Goal: Task Accomplishment & Management: Manage account settings

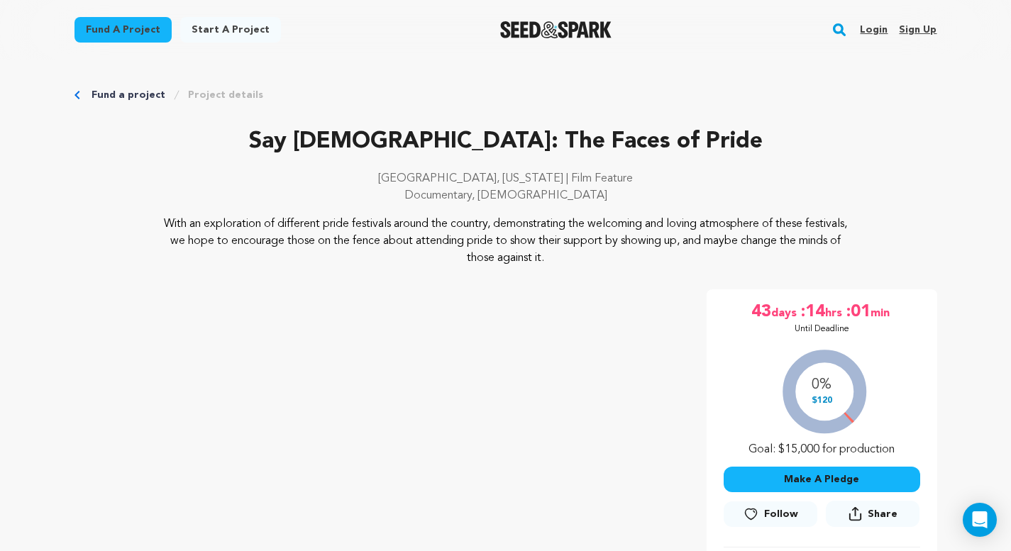
click at [875, 35] on link "Login" at bounding box center [874, 29] width 28 height 23
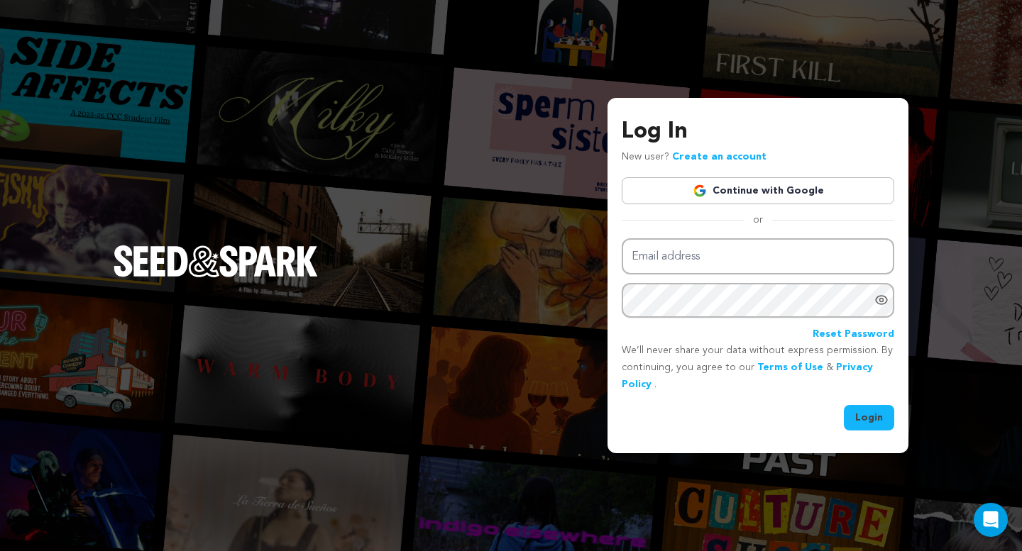
click at [773, 194] on link "Continue with Google" at bounding box center [757, 190] width 272 height 27
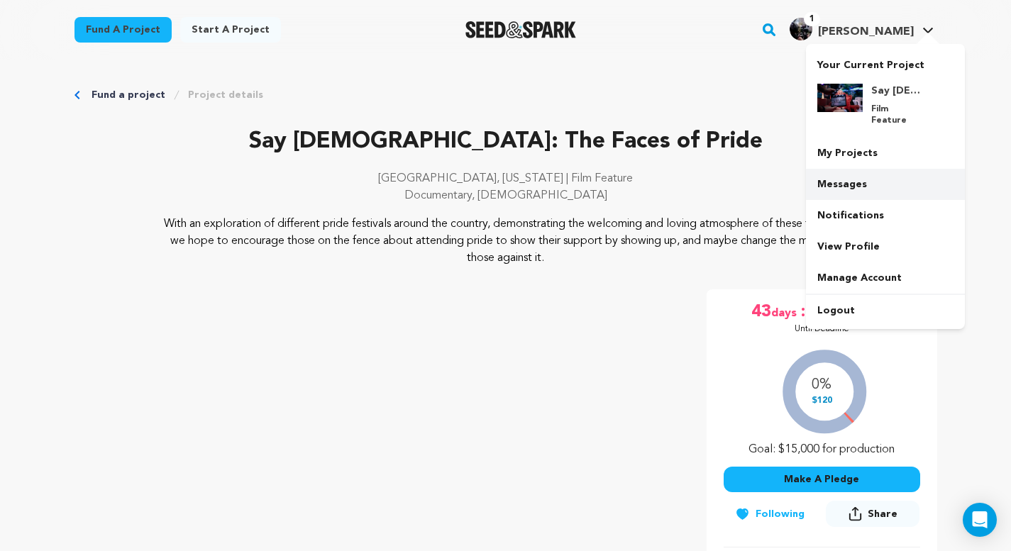
click at [872, 174] on link "Messages" at bounding box center [885, 184] width 159 height 31
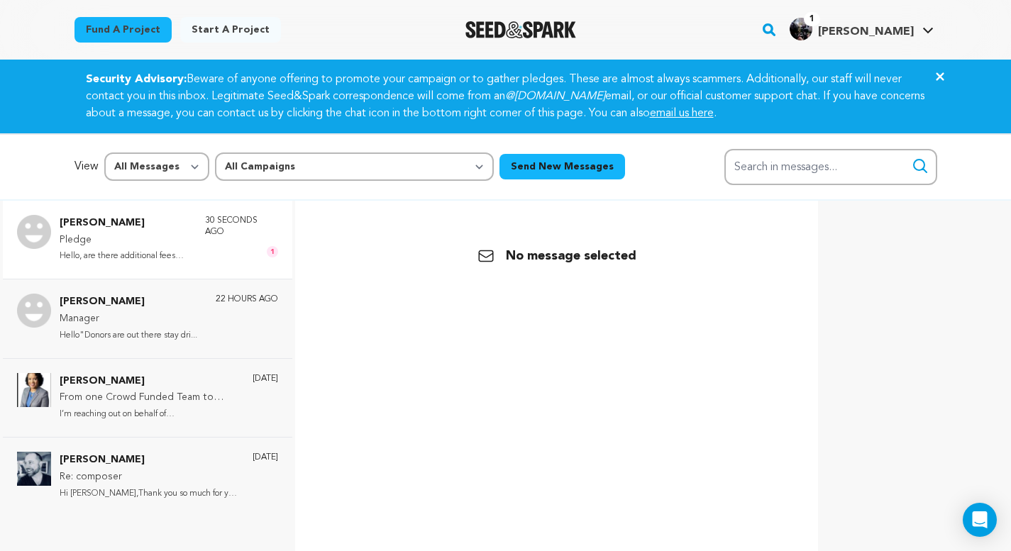
click at [151, 236] on p "Pledge" at bounding box center [125, 240] width 131 height 17
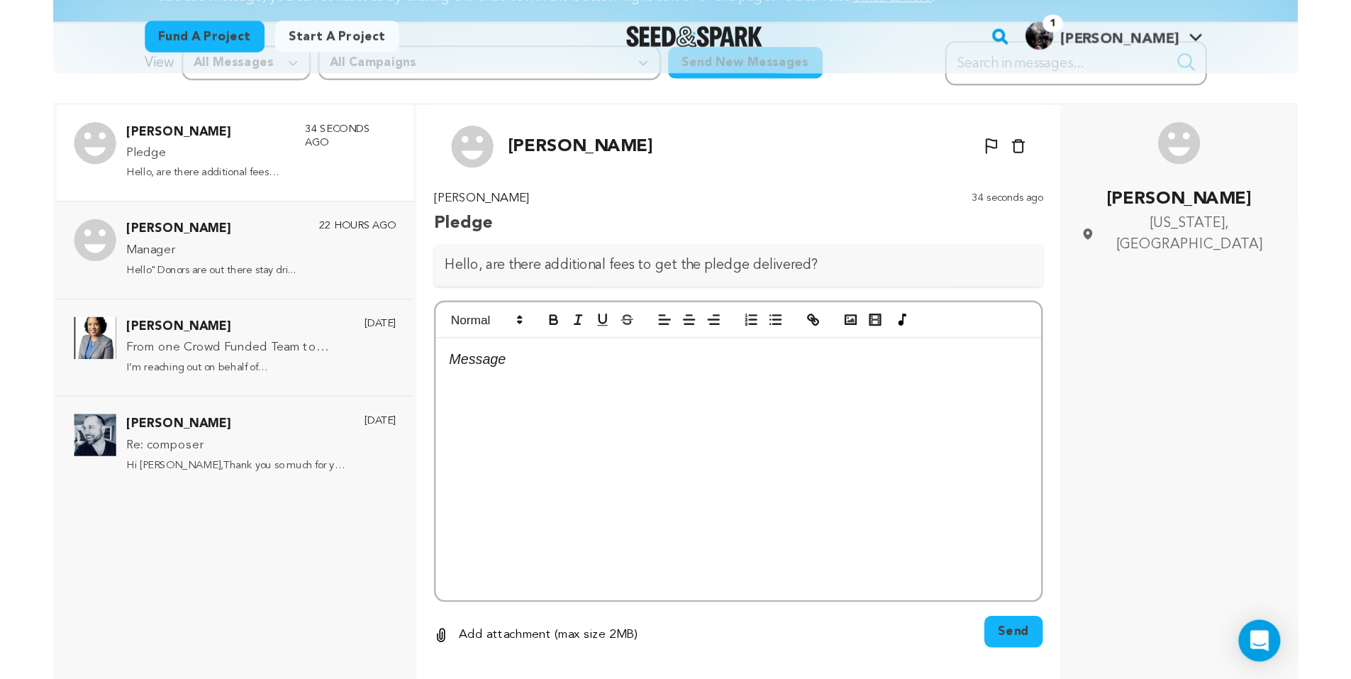
scroll to position [141, 0]
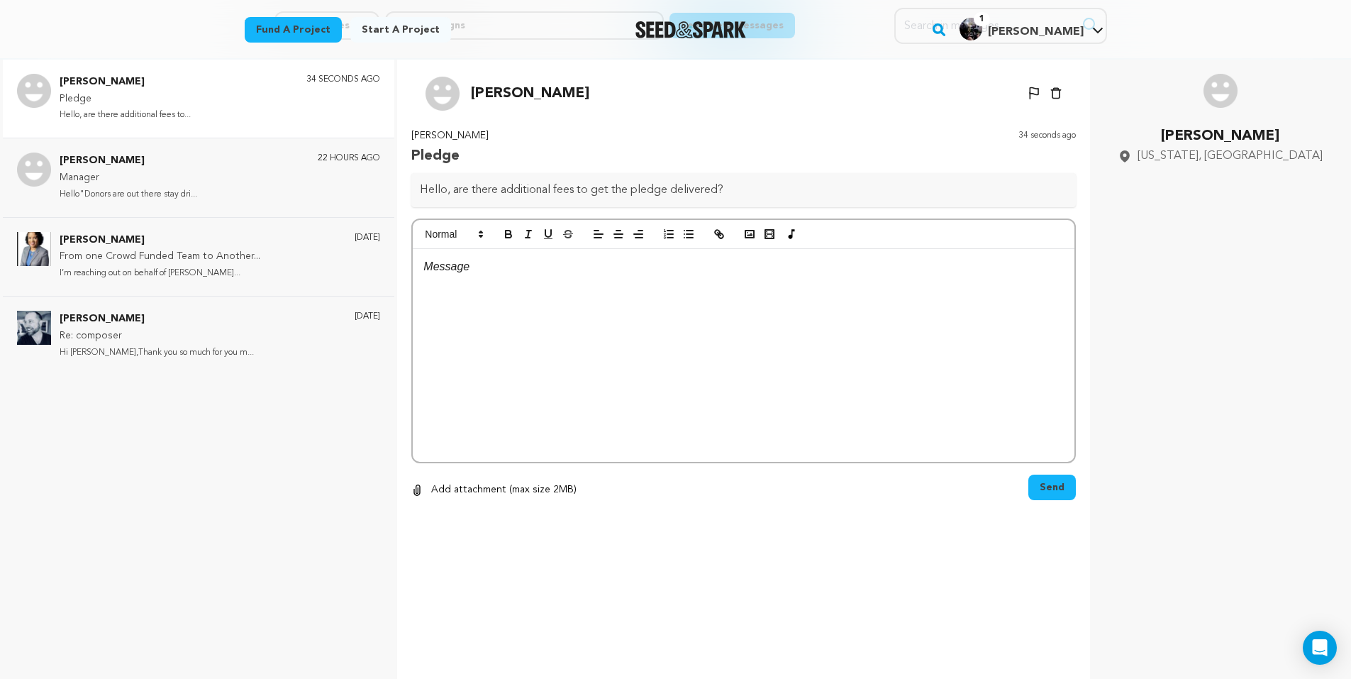
click at [626, 333] on div at bounding box center [744, 355] width 662 height 213
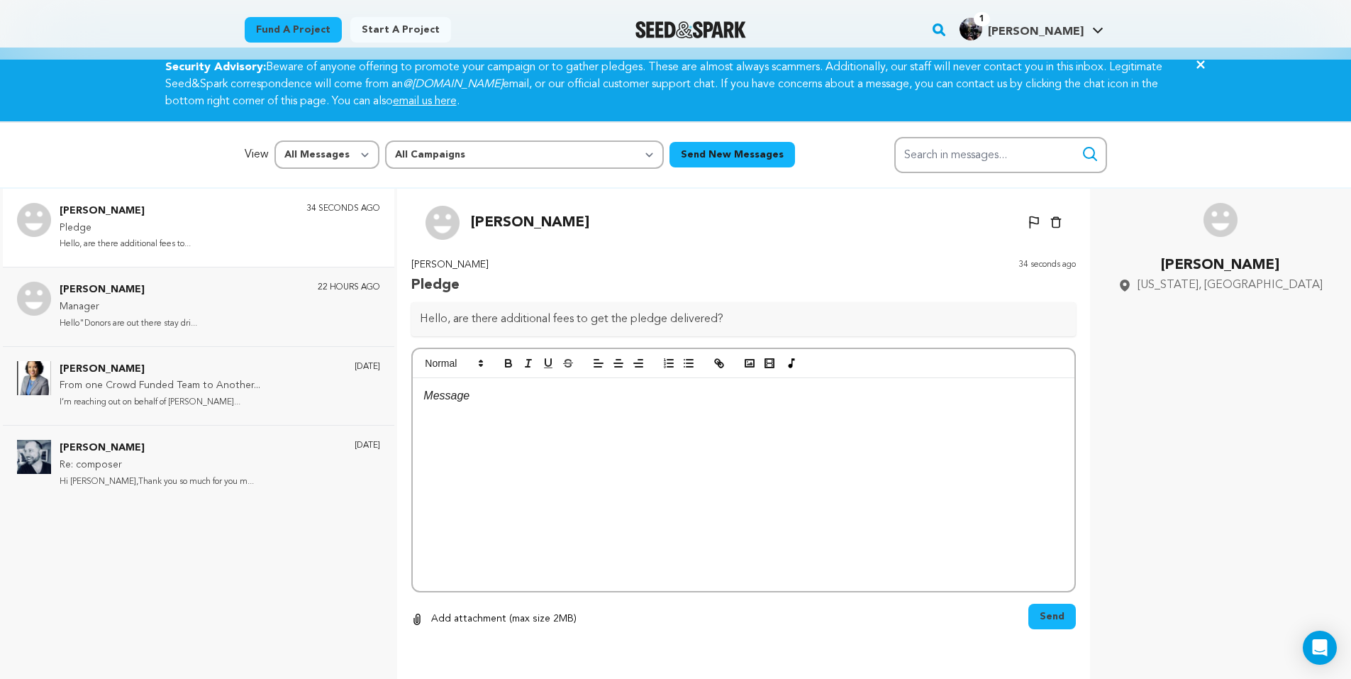
scroll to position [0, 0]
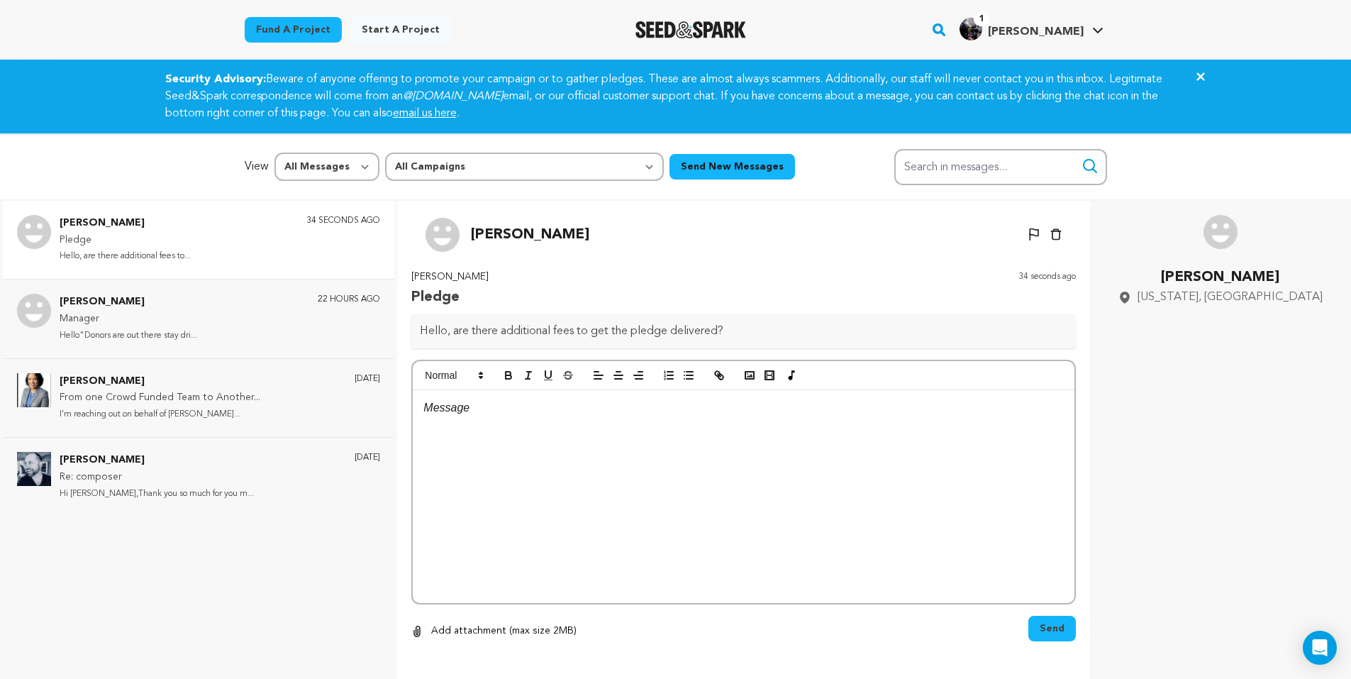
click at [616, 462] on div at bounding box center [744, 496] width 662 height 213
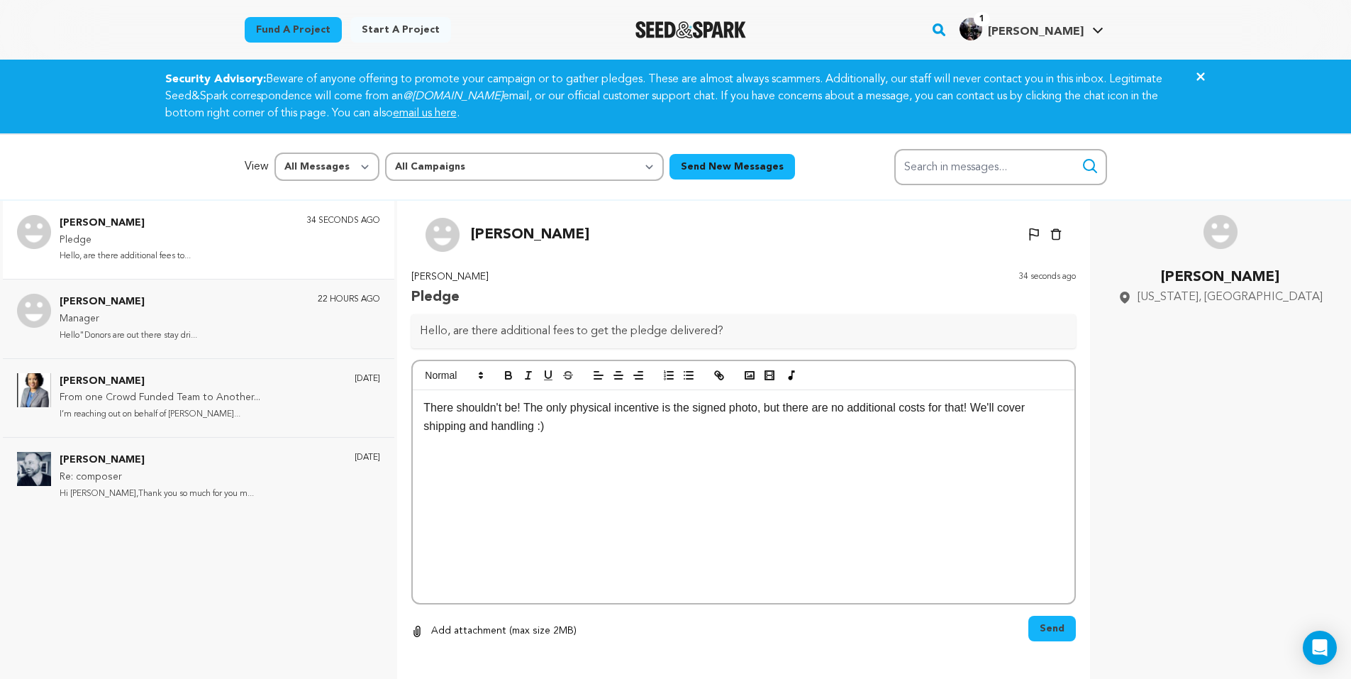
click at [1010, 550] on span "Send" at bounding box center [1052, 628] width 25 height 14
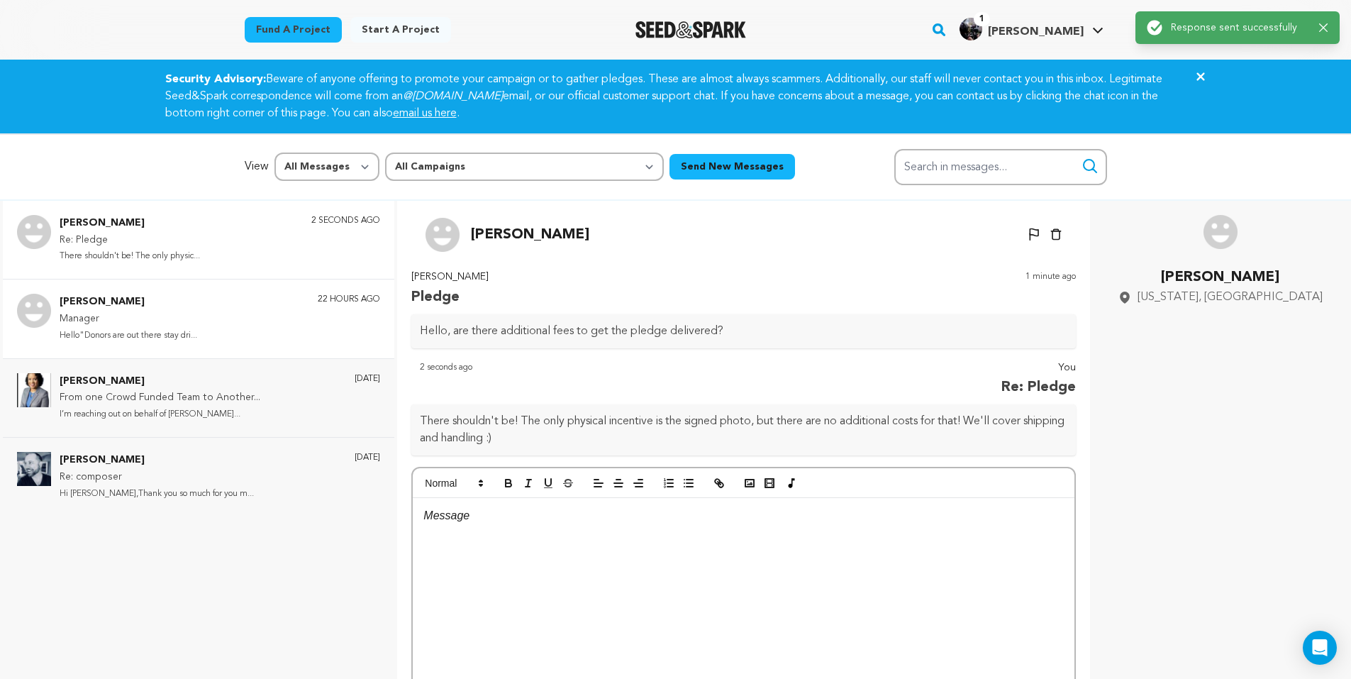
click at [246, 333] on div "Sarah Joy Manager Hello"Donors are out there stay dri... 22 hours ago" at bounding box center [220, 319] width 321 height 50
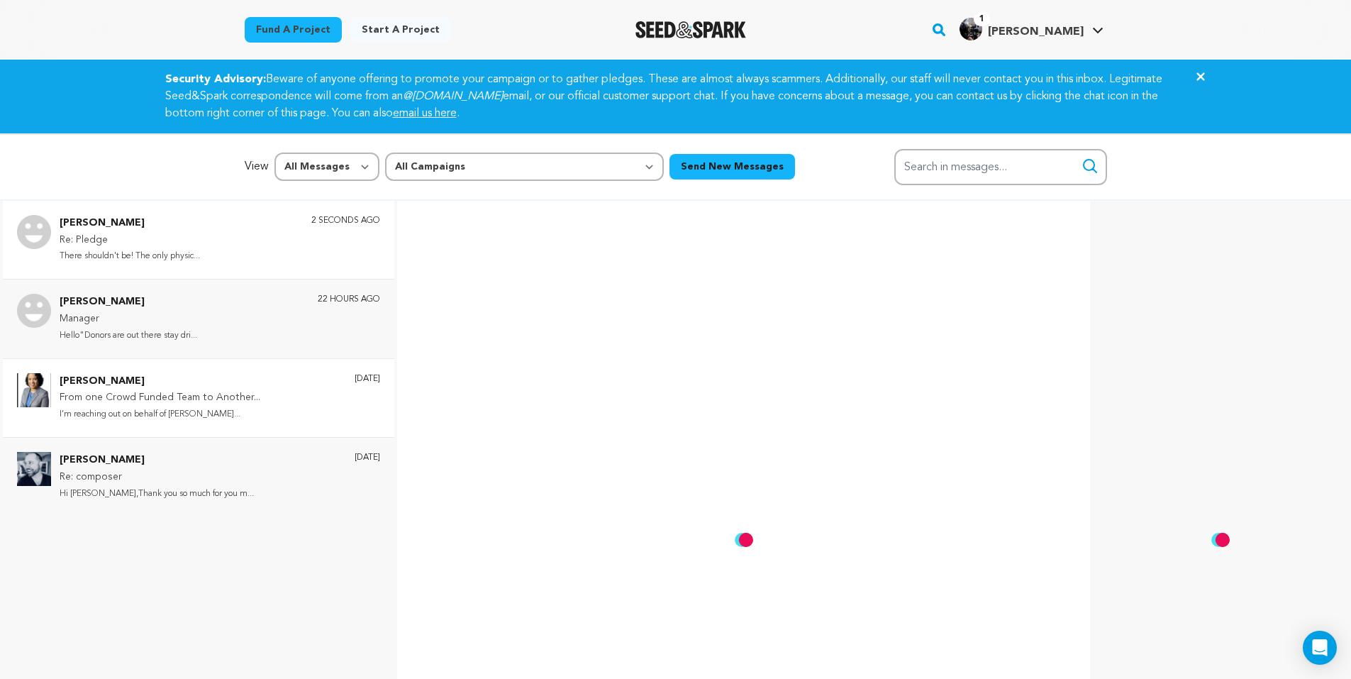
click at [258, 402] on div "Cheryl Warren From one Crowd Funded Team to Another... I’m reaching out on beha…" at bounding box center [220, 398] width 321 height 50
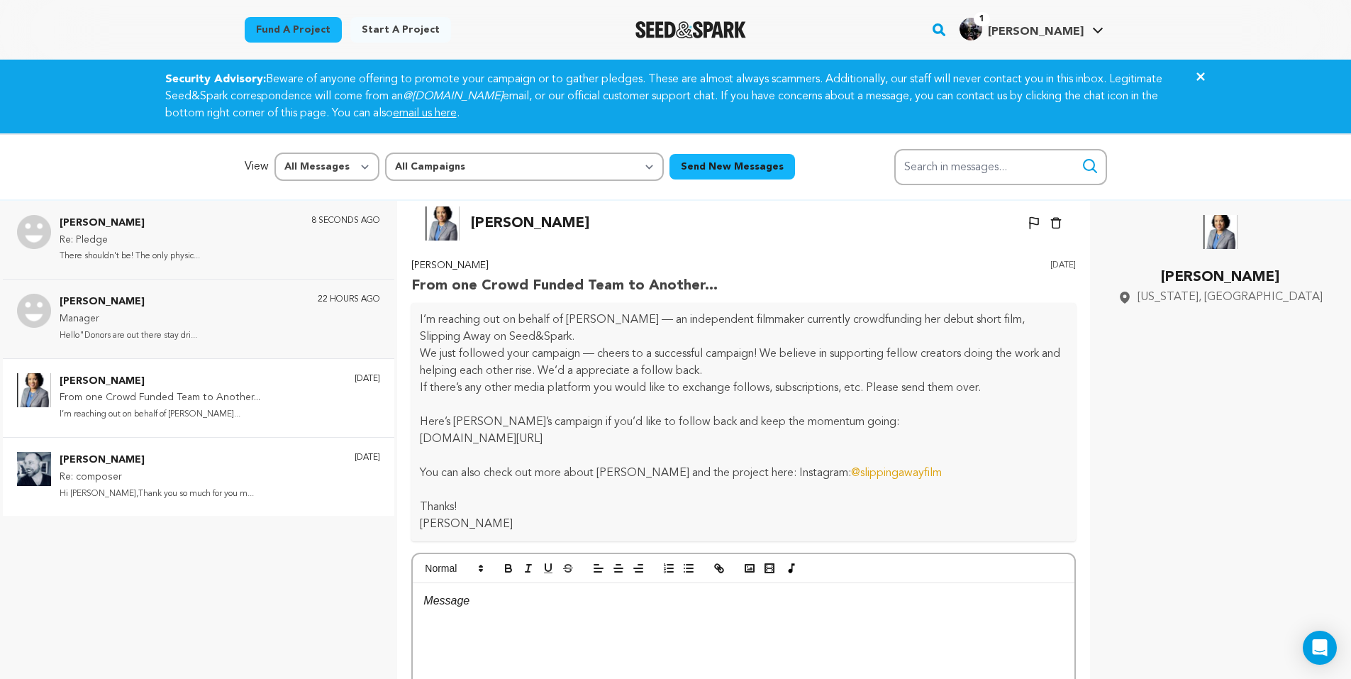
click at [258, 482] on div "Mark Andrushko Re: composer Hi Mark,Thank you so much for you m... 1 day ago" at bounding box center [220, 477] width 321 height 50
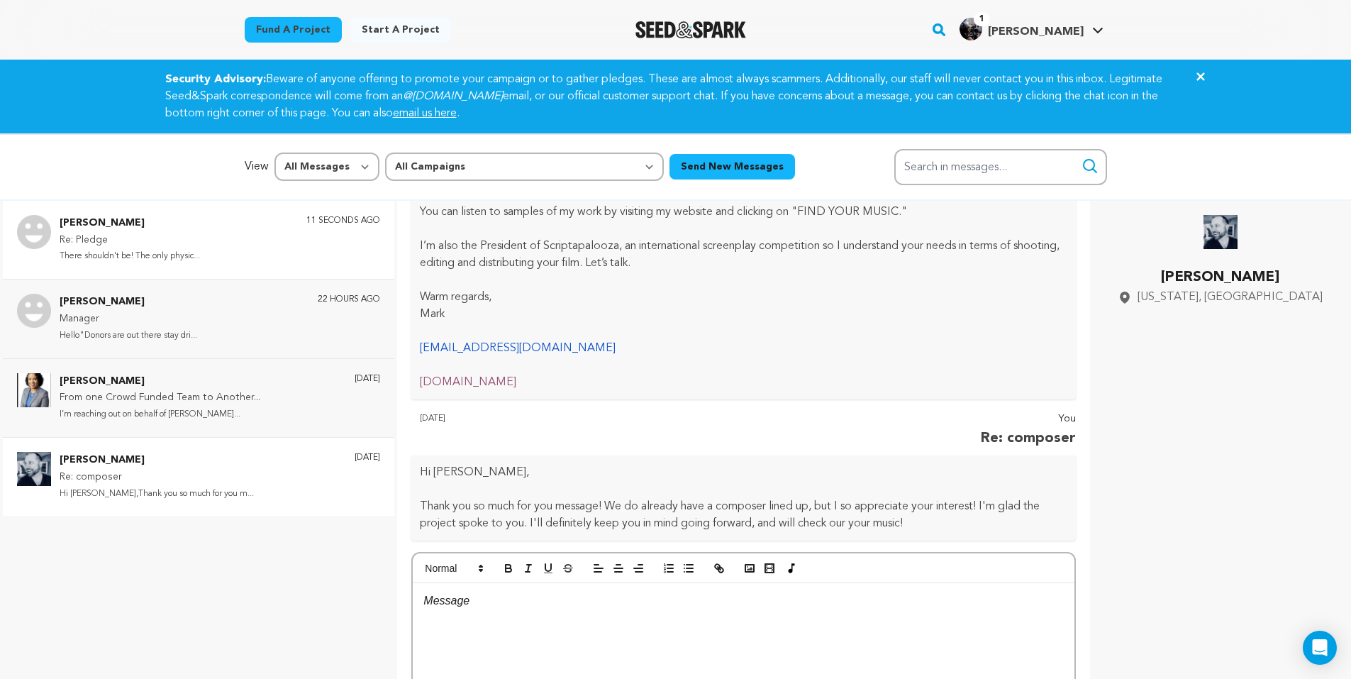
click at [248, 235] on div "Yvette Orrson Re: Pledge There shouldn't be! The only physic... 11 seconds ago" at bounding box center [220, 240] width 321 height 50
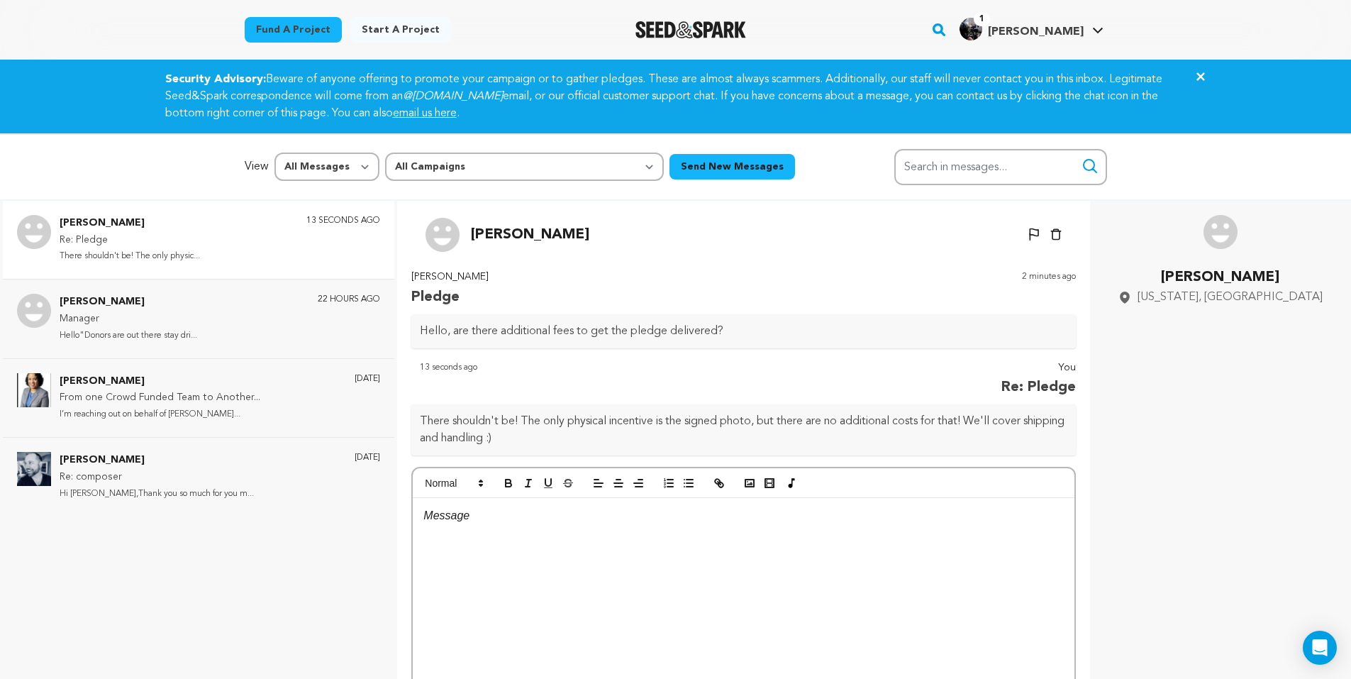
click at [249, 250] on div "Yvette Orrson Re: Pledge There shouldn't be! The only physic... 13 seconds ago" at bounding box center [220, 240] width 321 height 50
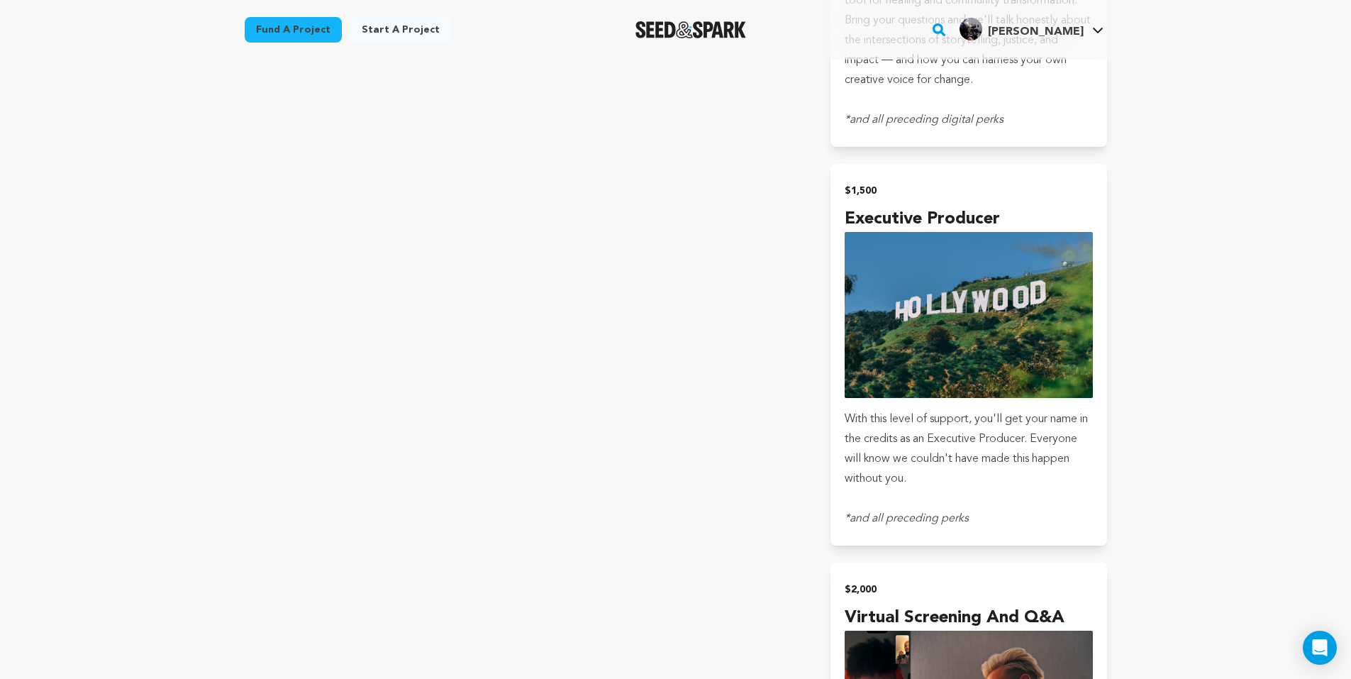
scroll to position [4895, 0]
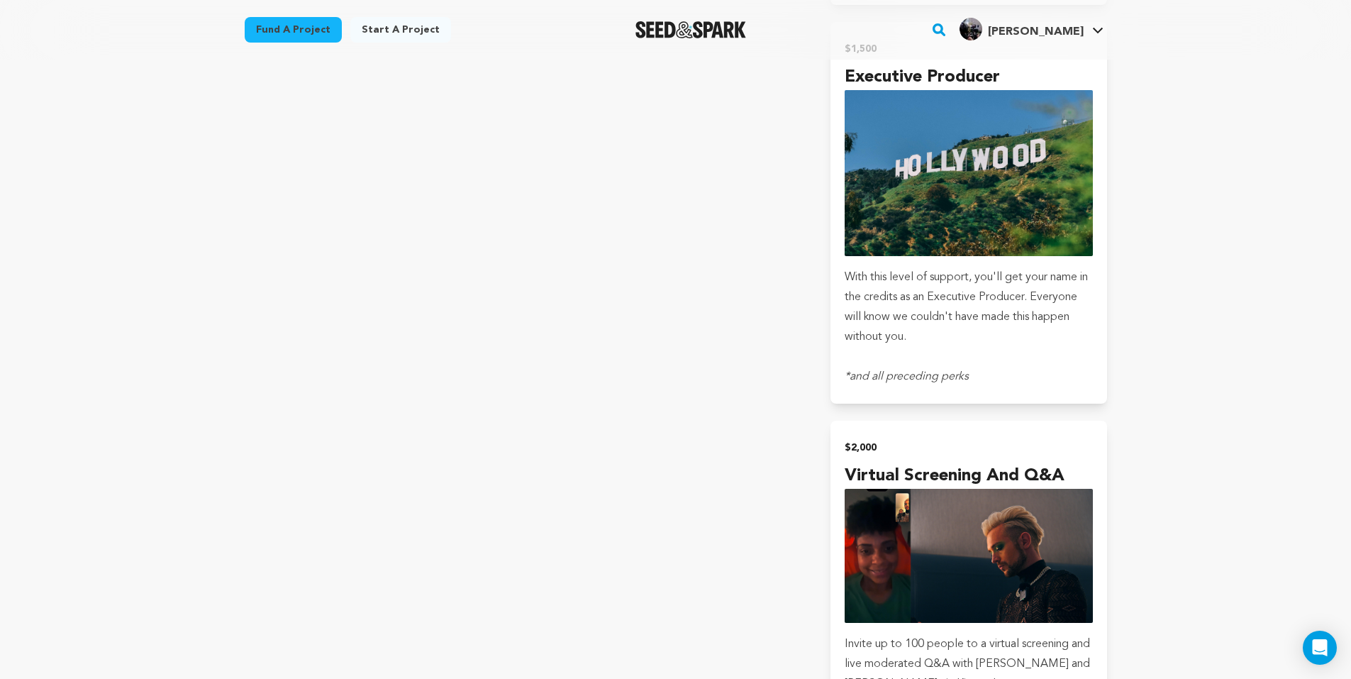
drag, startPoint x: 468, startPoint y: 311, endPoint x: 458, endPoint y: 241, distance: 70.3
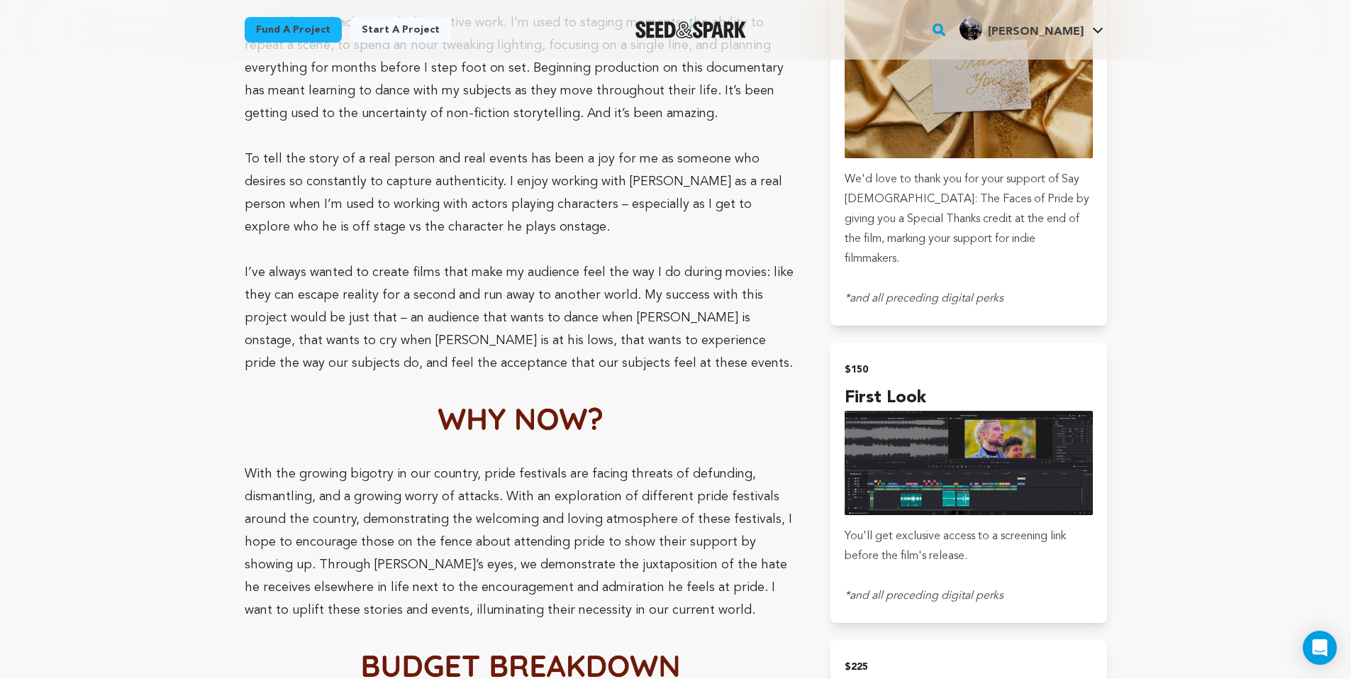
scroll to position [0, 0]
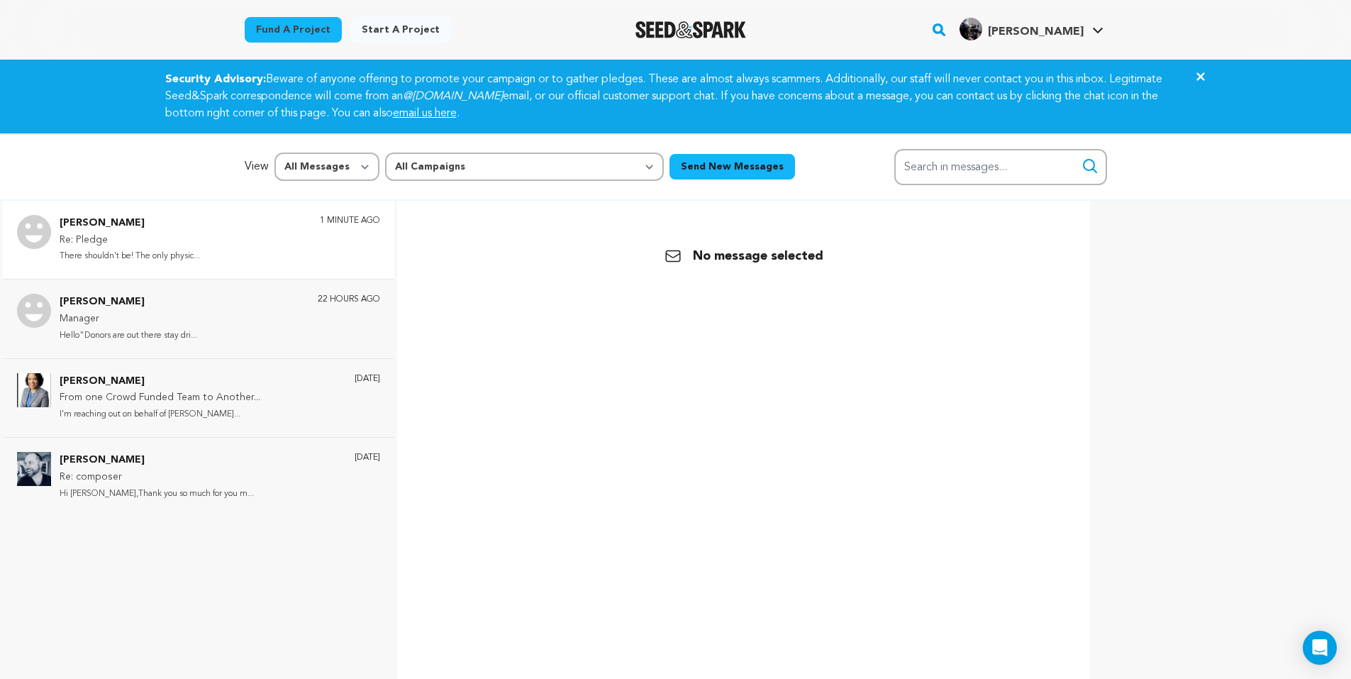
click at [260, 237] on div "[PERSON_NAME] Re: Pledge There shouldn't be! The only physic... 1 minute ago" at bounding box center [220, 240] width 321 height 50
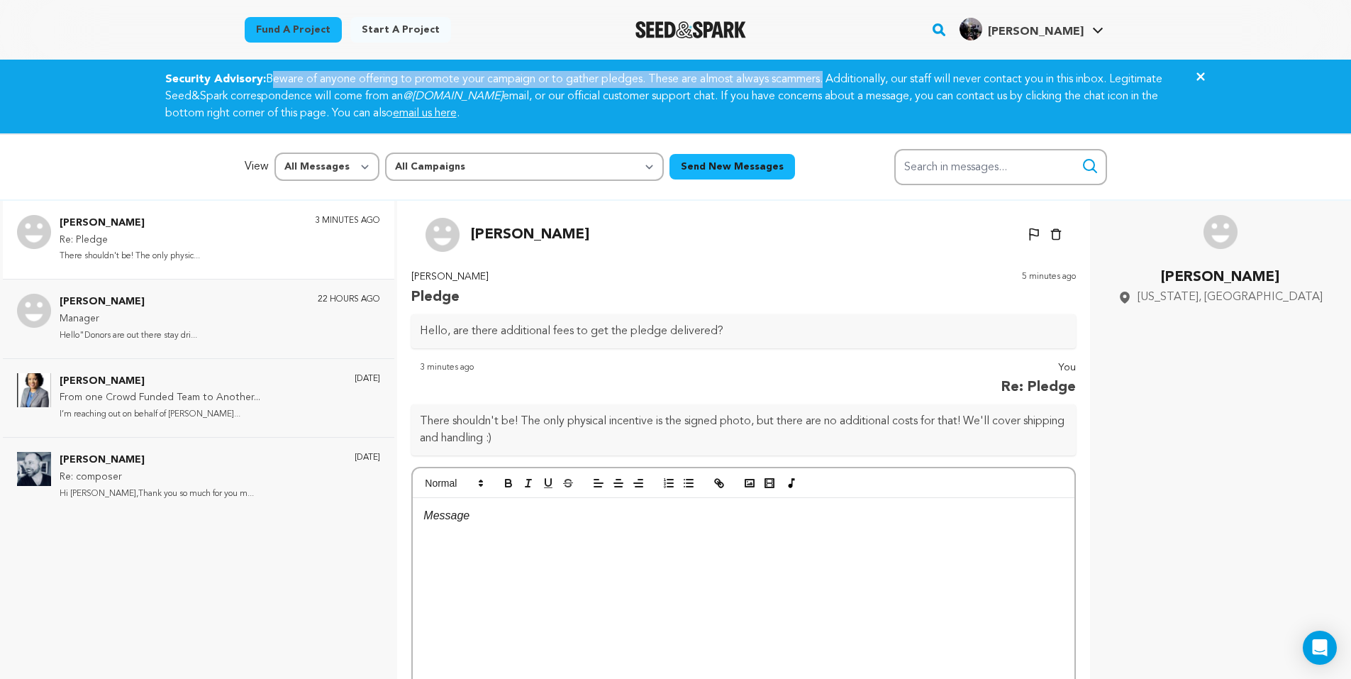
drag, startPoint x: 267, startPoint y: 77, endPoint x: 826, endPoint y: 79, distance: 559.7
click at [826, 79] on div "Security Advisory: Beware of anyone offering to promote your campaign or to gat…" at bounding box center [676, 96] width 1056 height 51
click at [568, 77] on div "Security Advisory: Beware of anyone offering to promote your campaign or to gat…" at bounding box center [676, 96] width 1056 height 51
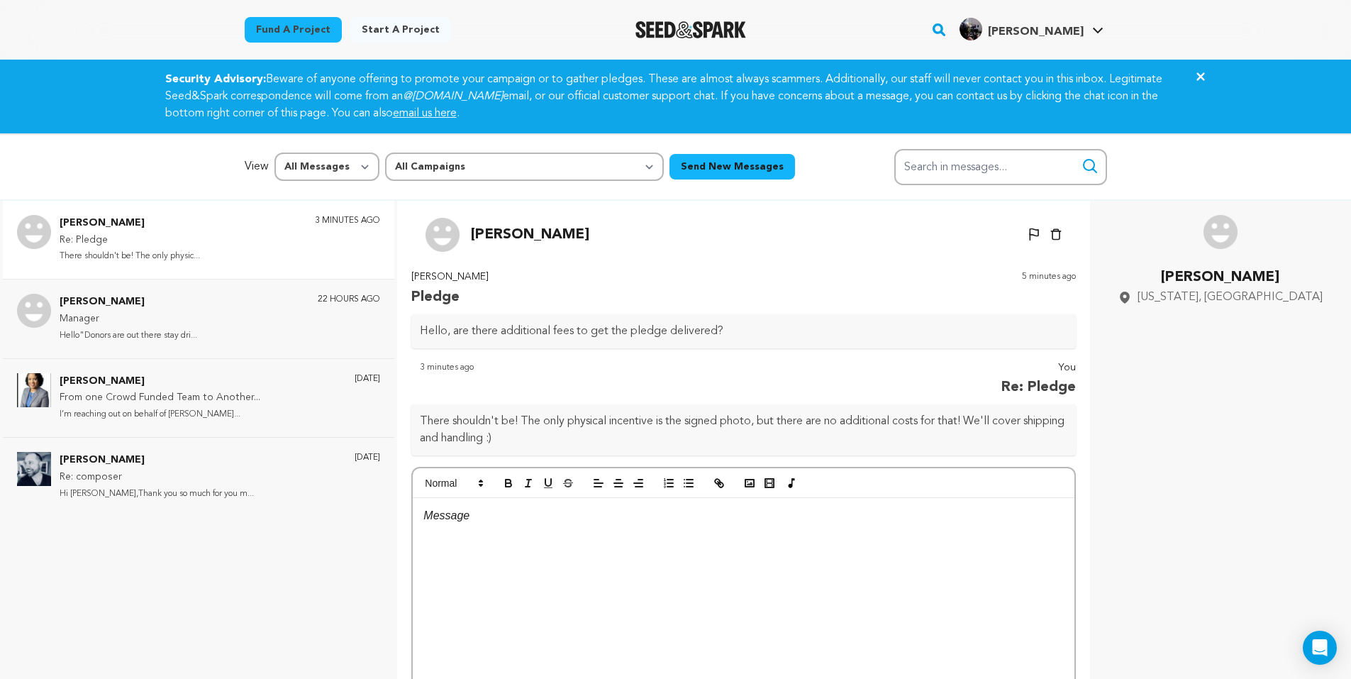
click at [734, 402] on div "You Re: Pledge 3 minutes ago There shouldn't be! The only physical incentive is…" at bounding box center [743, 408] width 665 height 96
click at [447, 165] on select "All Campaigns Say Gay: The Faces of Pride" at bounding box center [524, 167] width 279 height 28
click at [448, 165] on select "All Campaigns Say Gay: The Faces of Pride" at bounding box center [524, 167] width 279 height 28
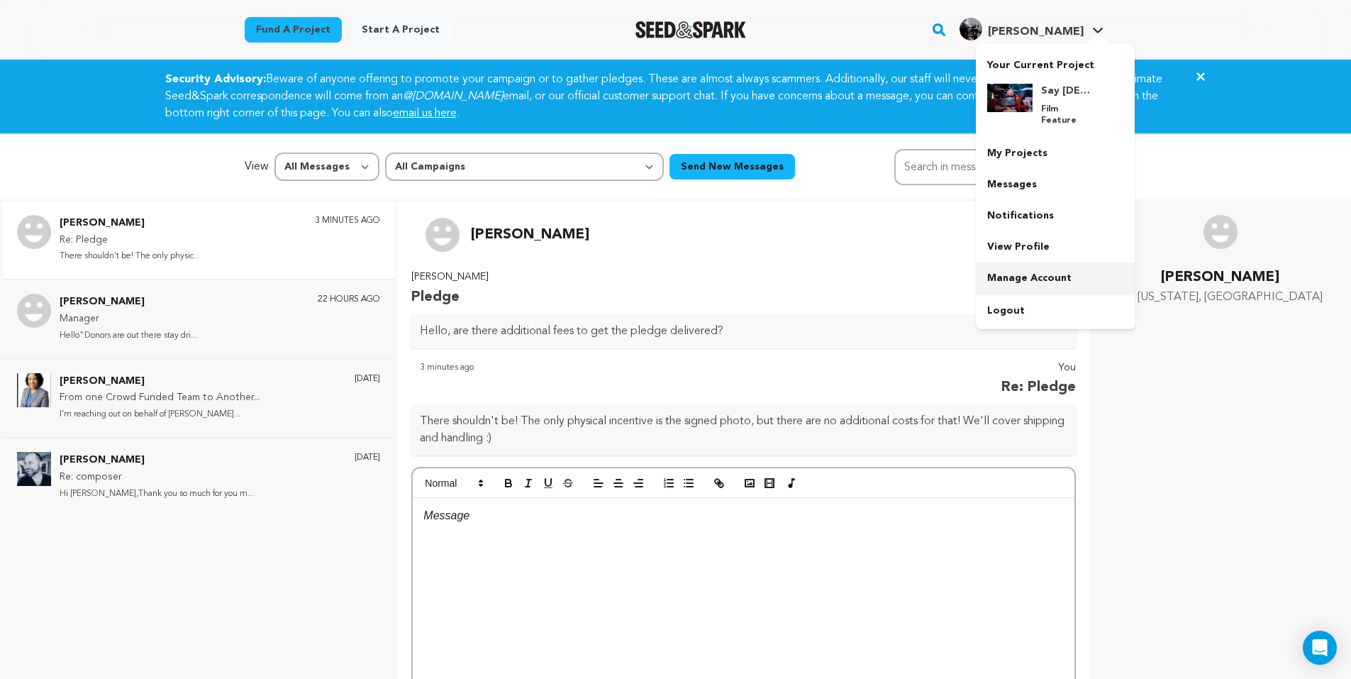
click at [1048, 270] on link "Manage Account" at bounding box center [1055, 277] width 159 height 31
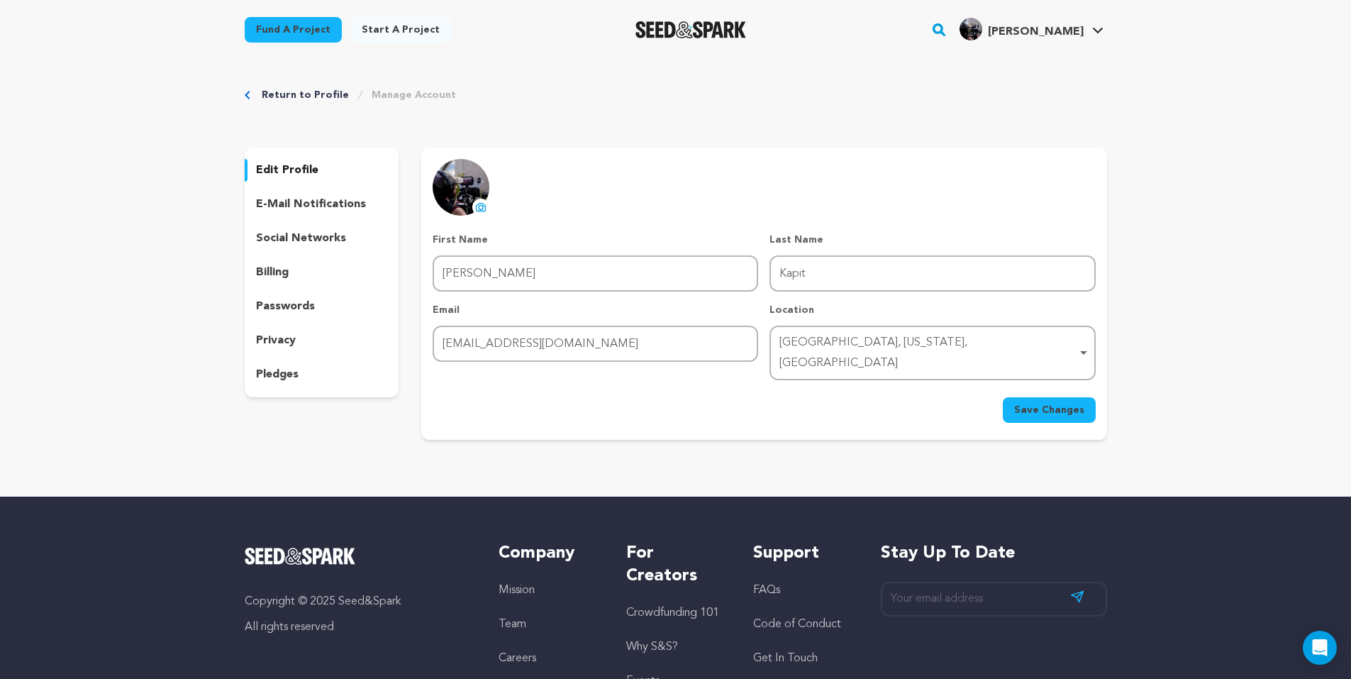
click at [309, 200] on p "e-mail notifications" at bounding box center [311, 204] width 110 height 17
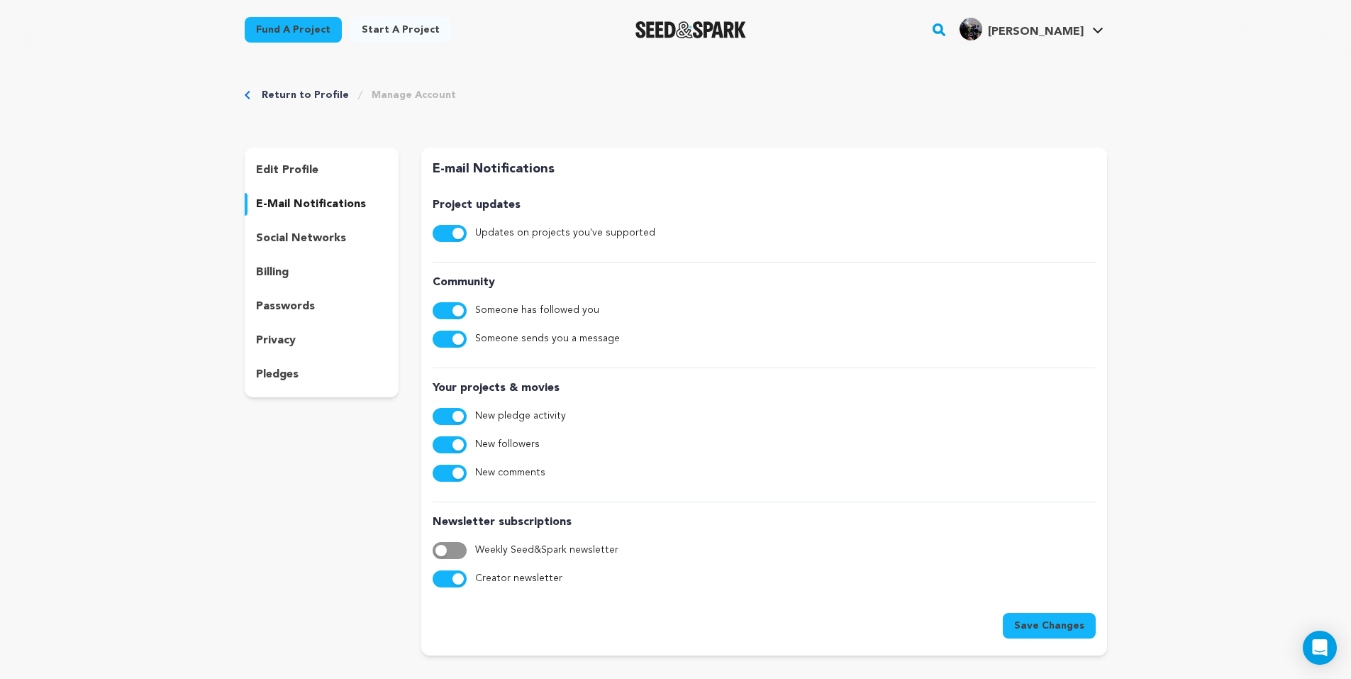
scroll to position [71, 0]
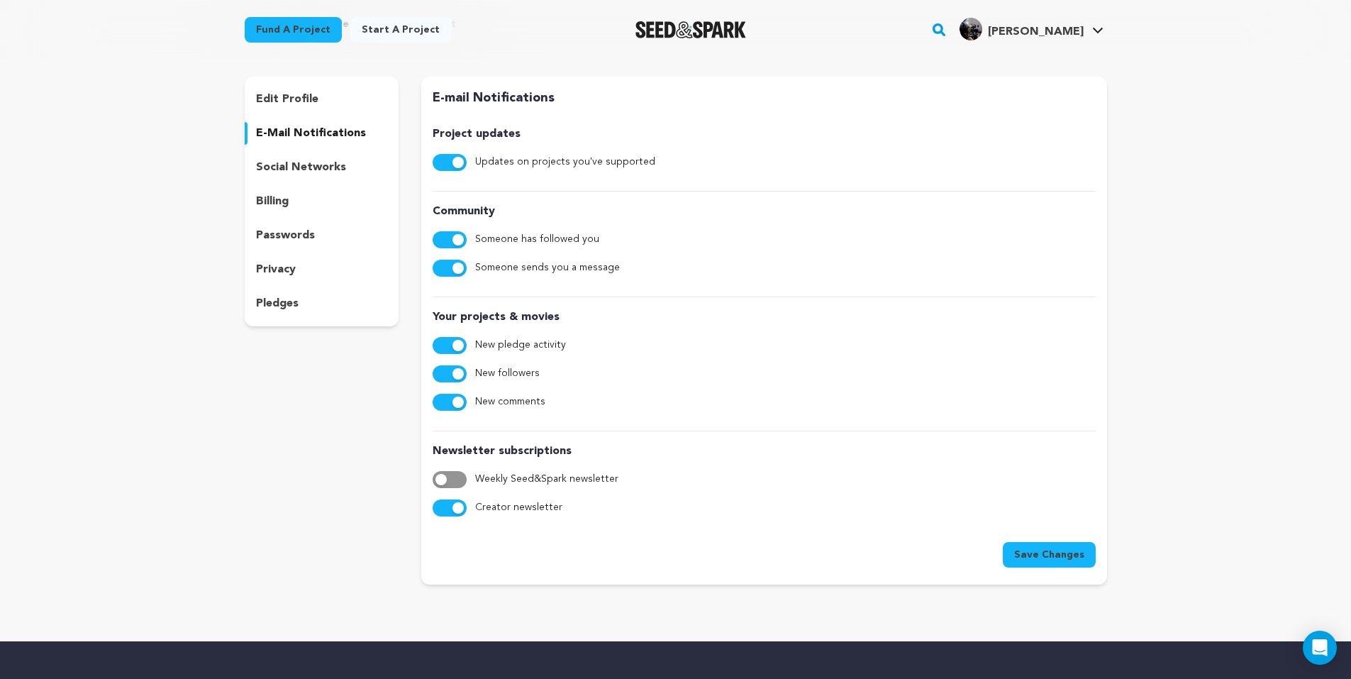
click at [447, 508] on button "button" at bounding box center [450, 507] width 34 height 17
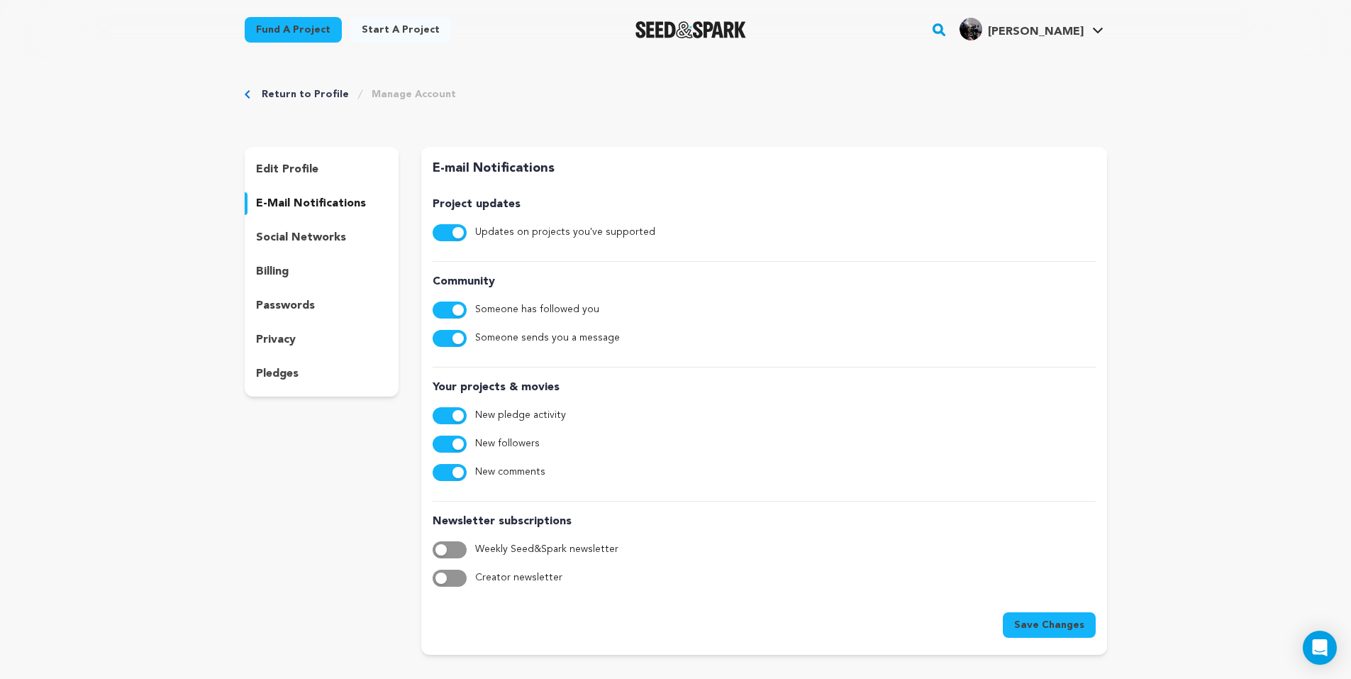
scroll to position [0, 0]
click at [1024, 621] on span "Save Changes" at bounding box center [1049, 626] width 70 height 14
click at [297, 240] on p "social networks" at bounding box center [301, 238] width 90 height 17
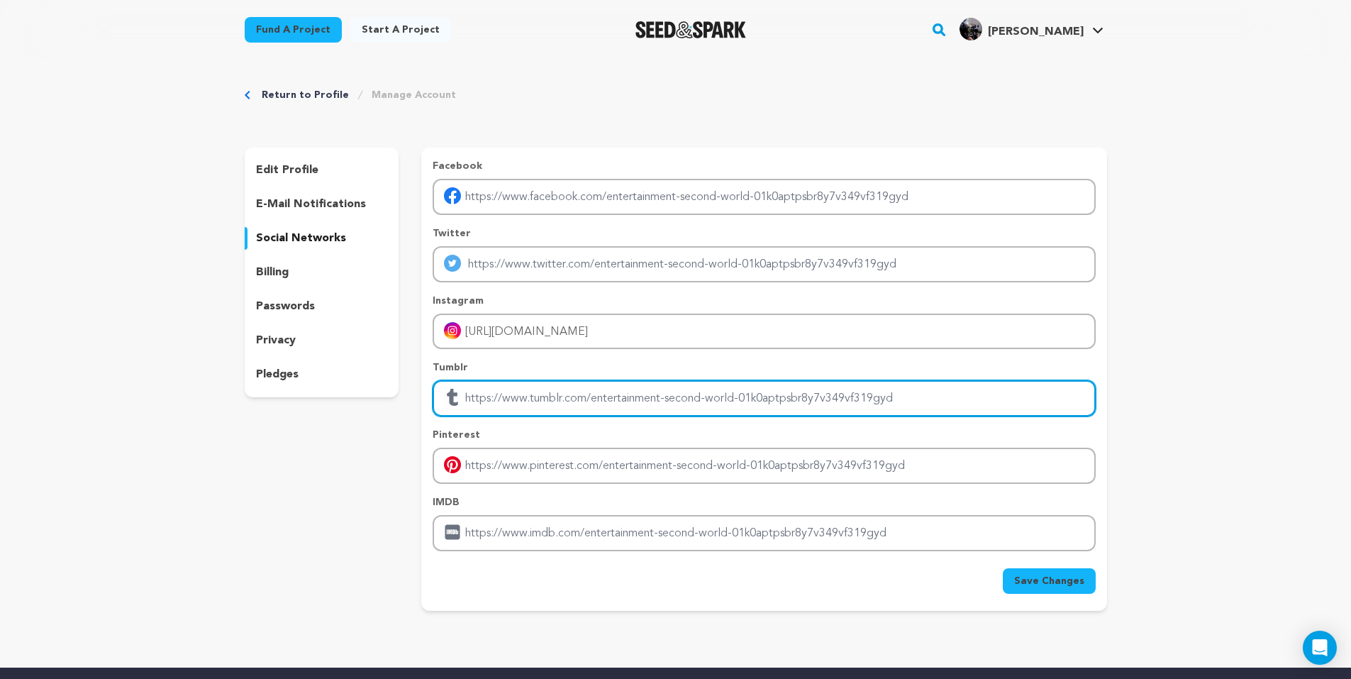
click at [846, 405] on input "Enter tubmlr profile link" at bounding box center [764, 398] width 663 height 36
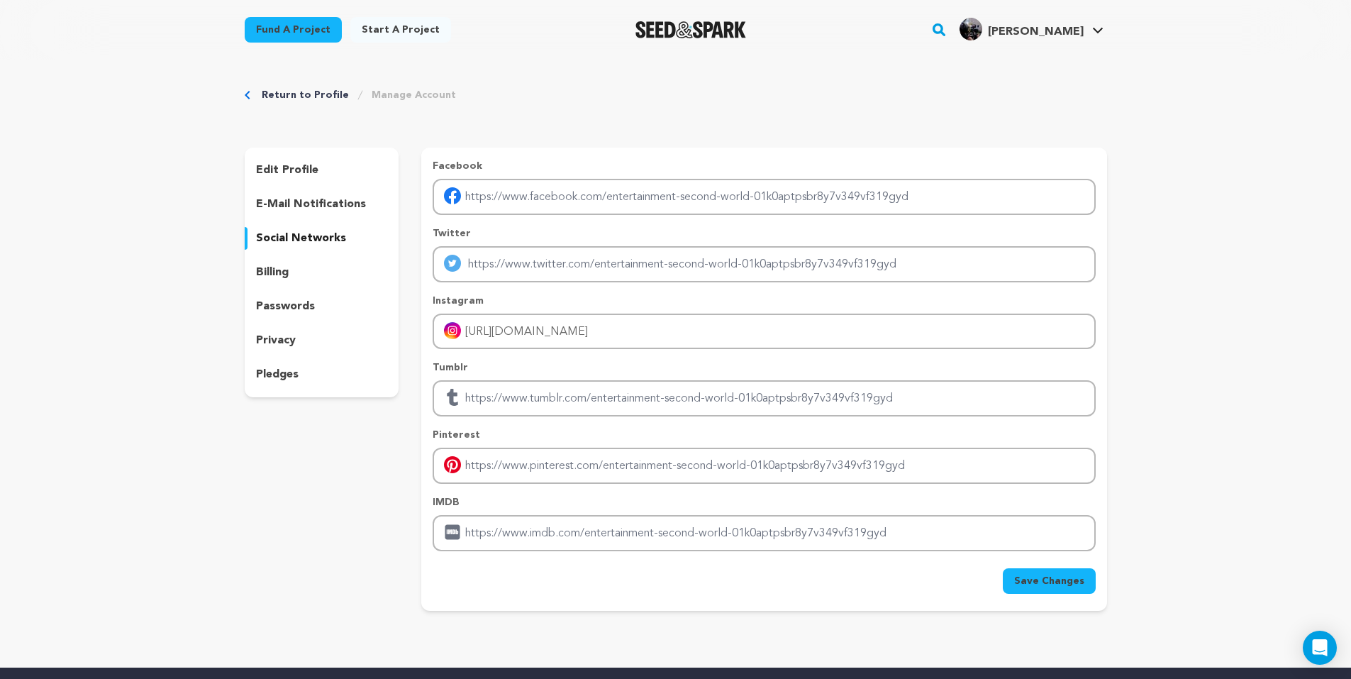
click at [1206, 367] on div "Return to Profile Manage Account edit profile e-mail notifications social netwo…" at bounding box center [675, 352] width 1351 height 585
click at [282, 264] on p "billing" at bounding box center [272, 272] width 33 height 17
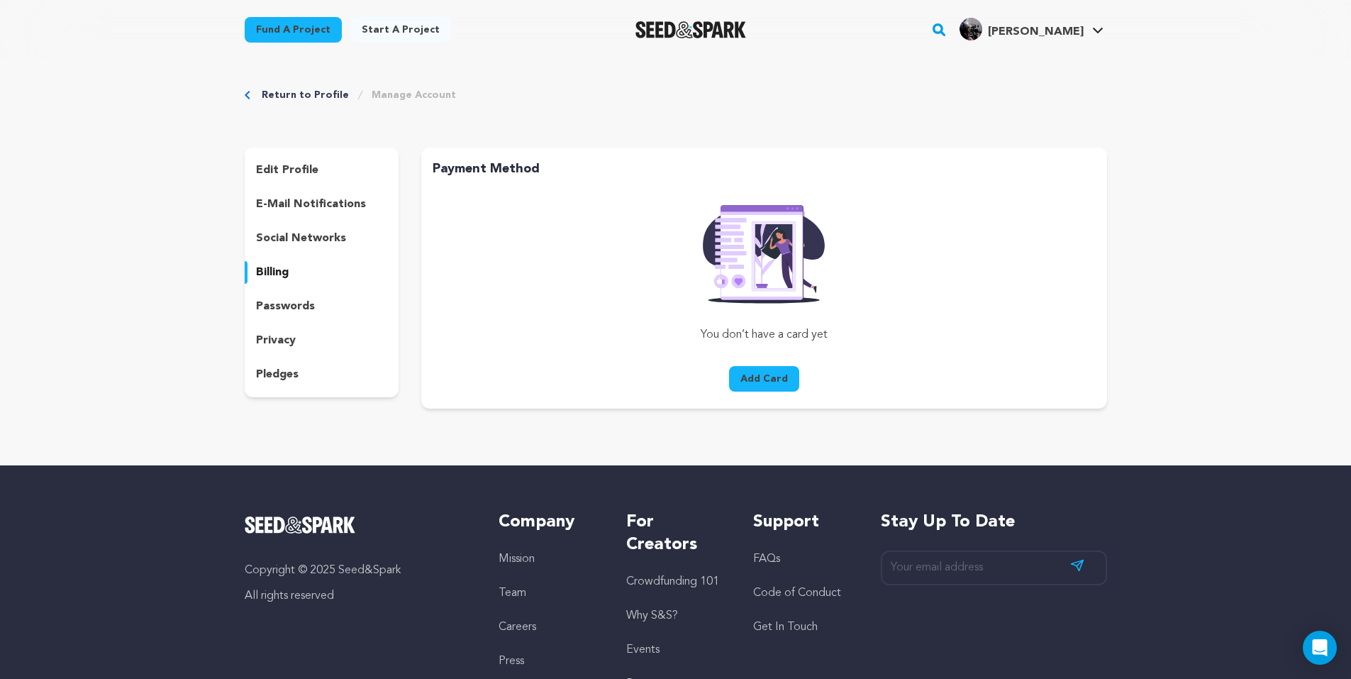
click at [308, 308] on p "passwords" at bounding box center [285, 306] width 59 height 17
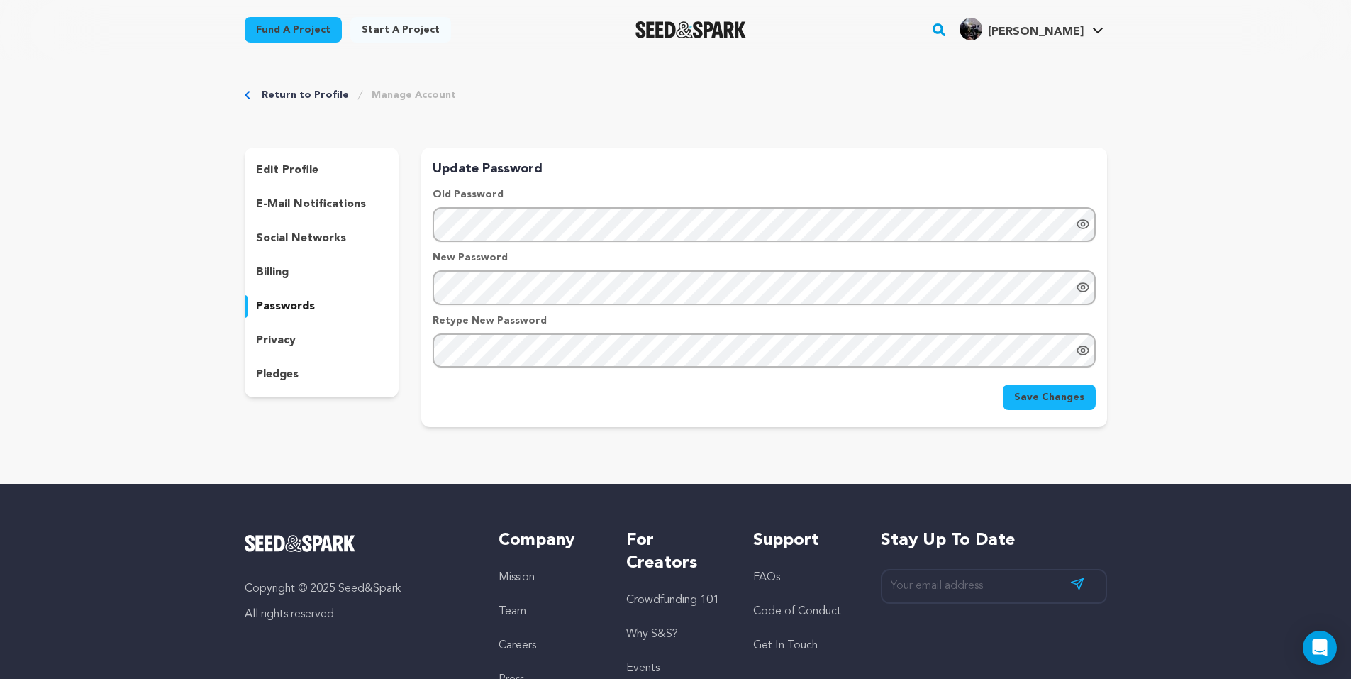
click at [301, 334] on div "privacy" at bounding box center [322, 340] width 155 height 23
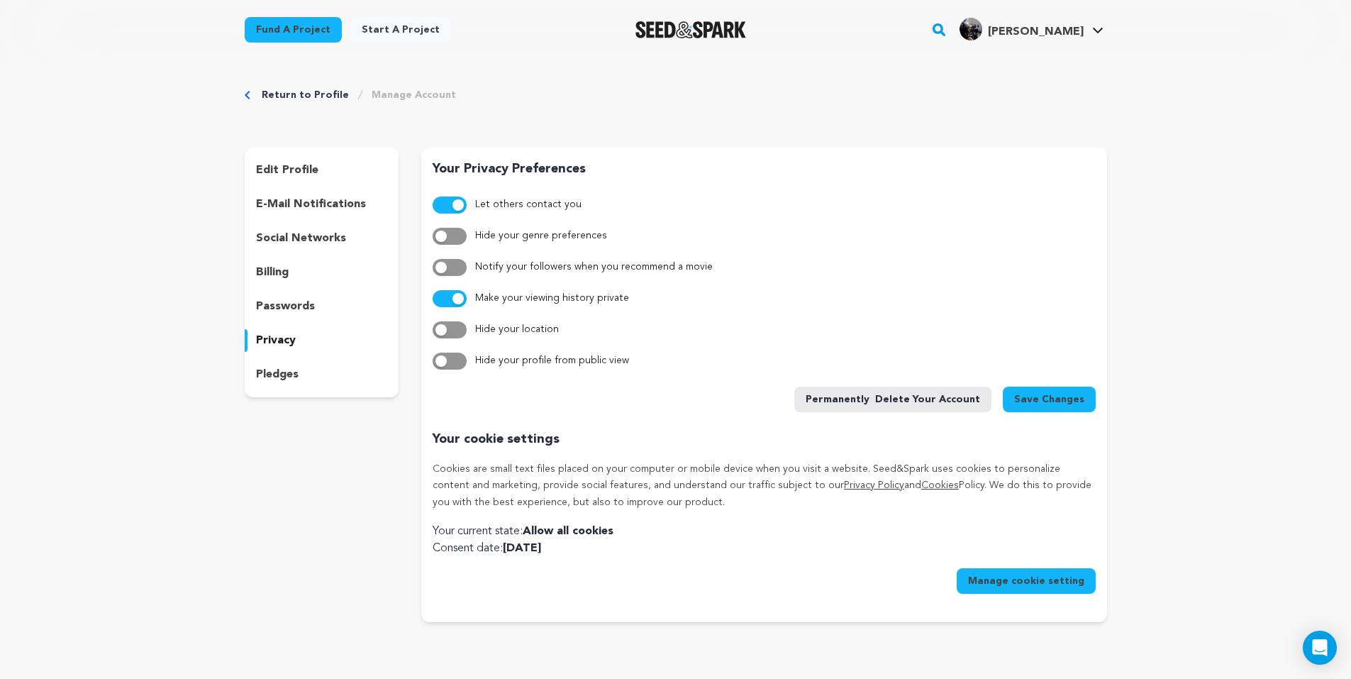
click at [309, 377] on div "pledges" at bounding box center [322, 374] width 155 height 23
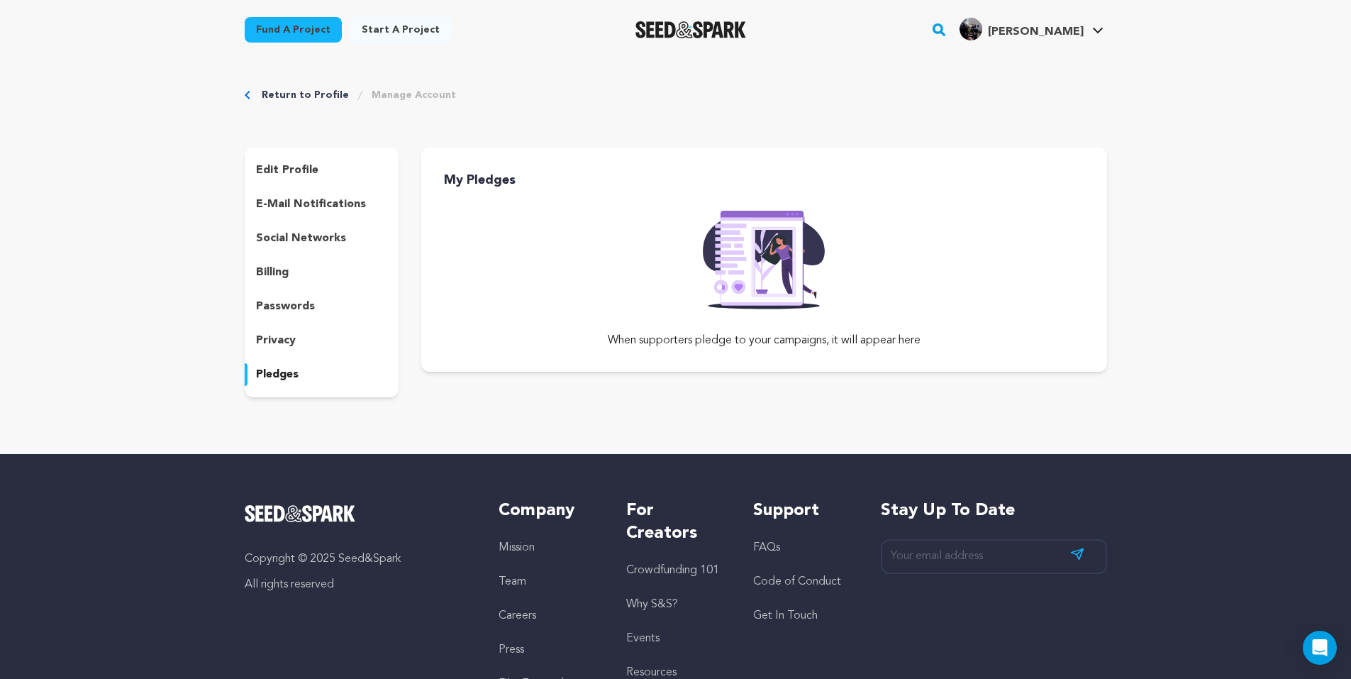
click at [294, 170] on p "edit profile" at bounding box center [287, 170] width 62 height 17
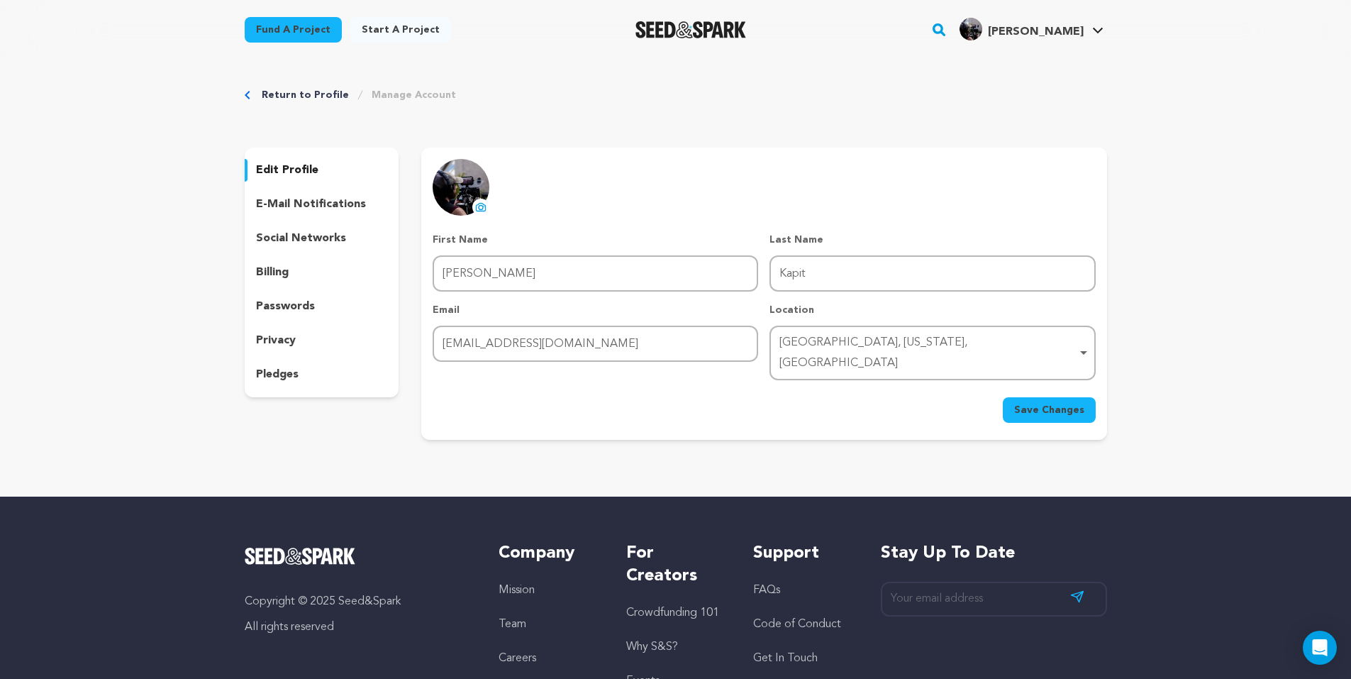
click at [294, 93] on link "Return to Profile" at bounding box center [305, 95] width 87 height 14
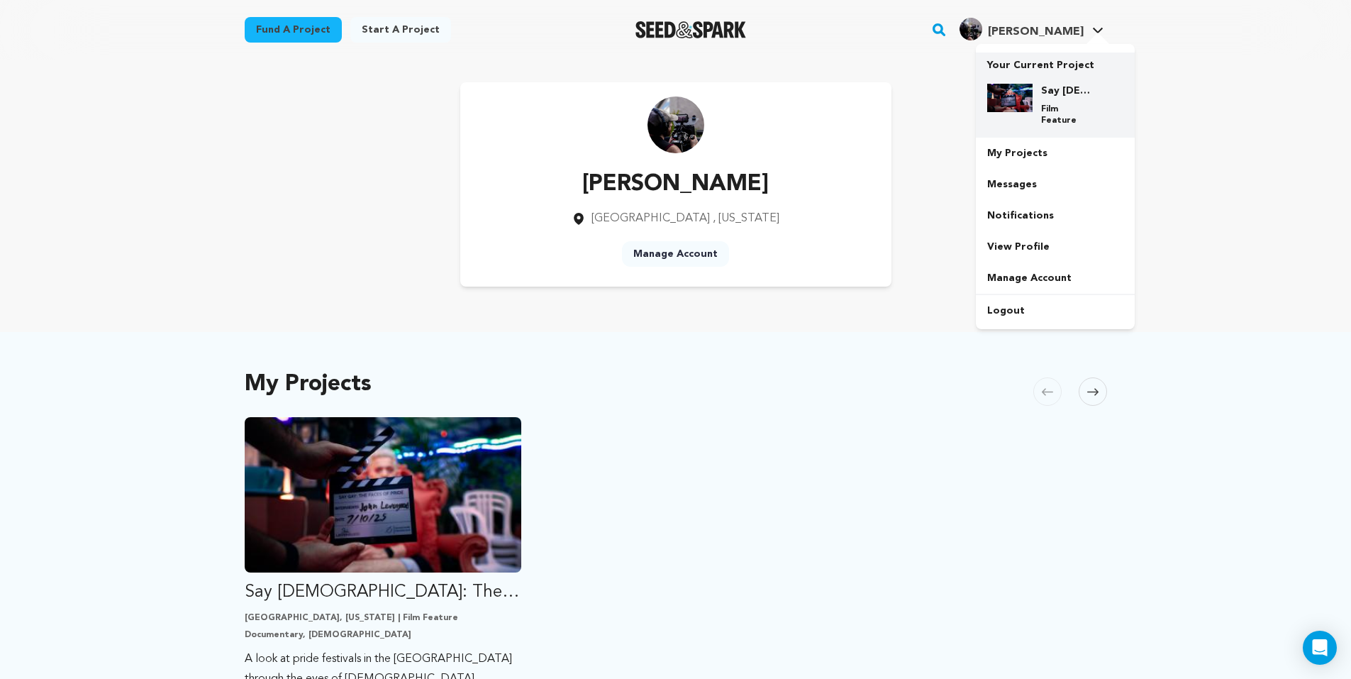
click at [1053, 82] on div "Say Gay: The Faces of Pride Film Feature" at bounding box center [1055, 104] width 136 height 65
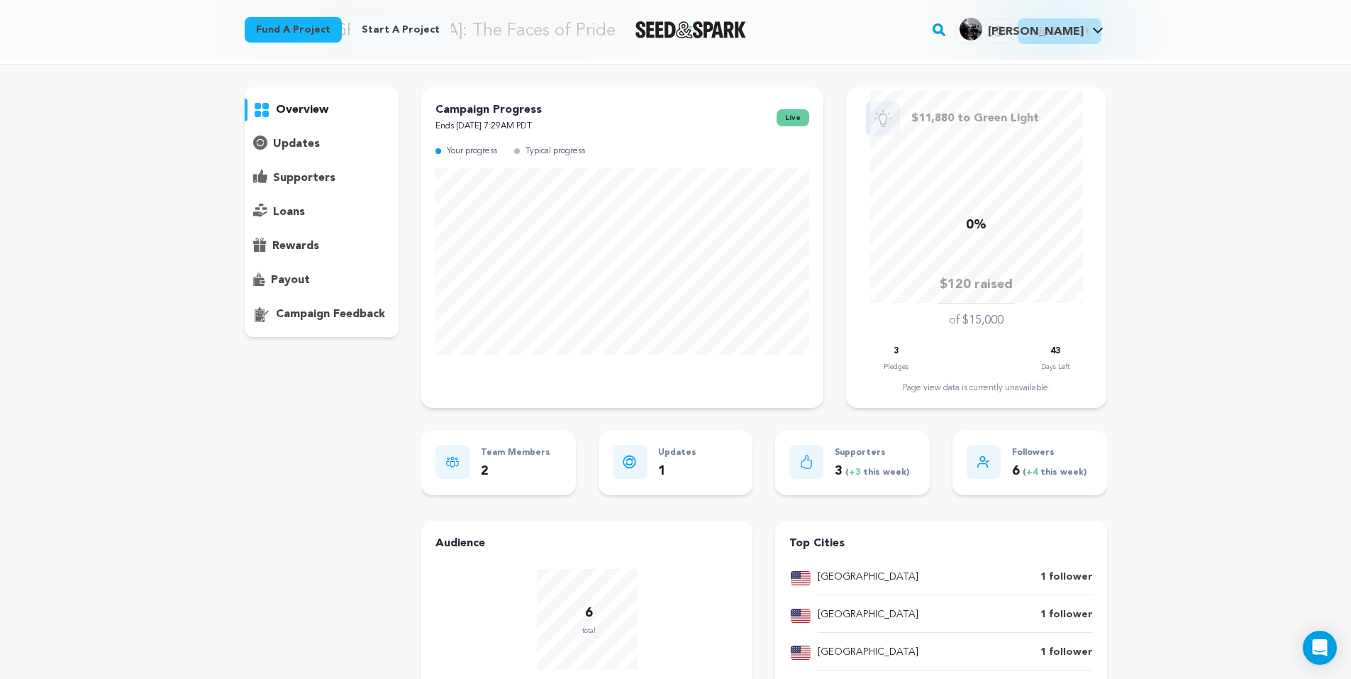
scroll to position [142, 0]
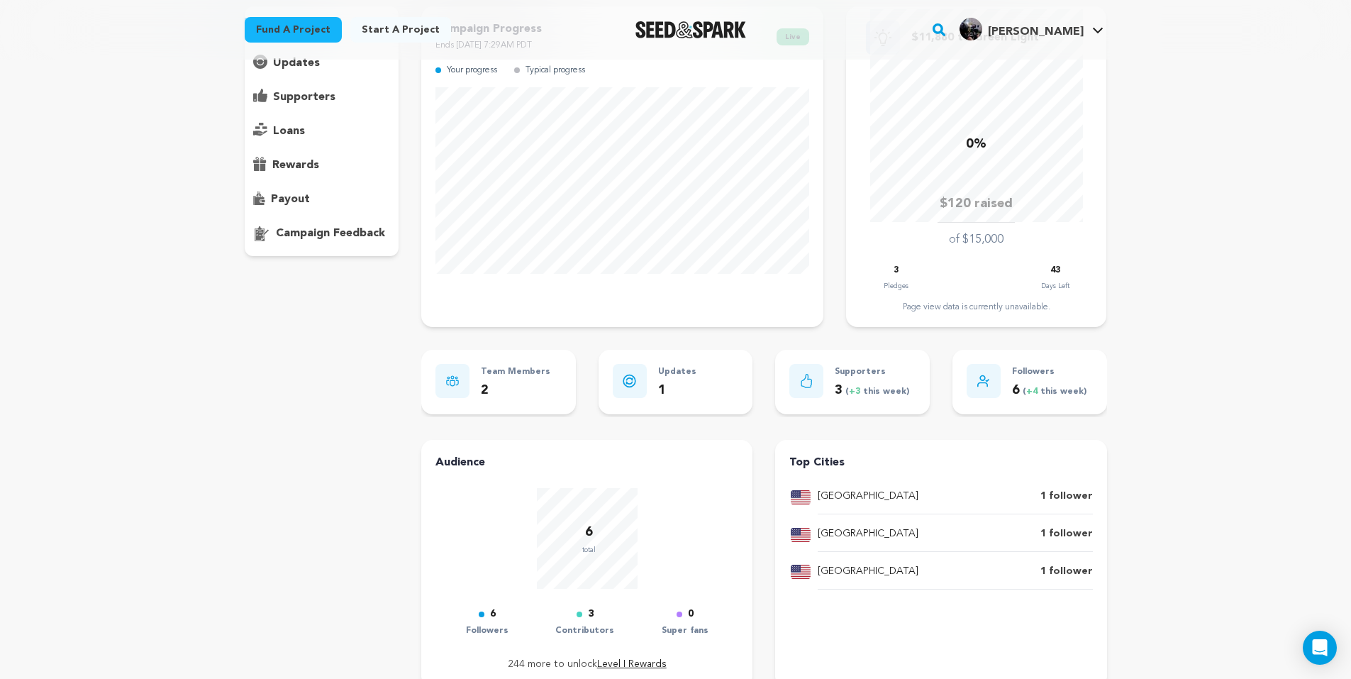
click at [973, 312] on div "Page view data is currently unavailable." at bounding box center [976, 306] width 232 height 11
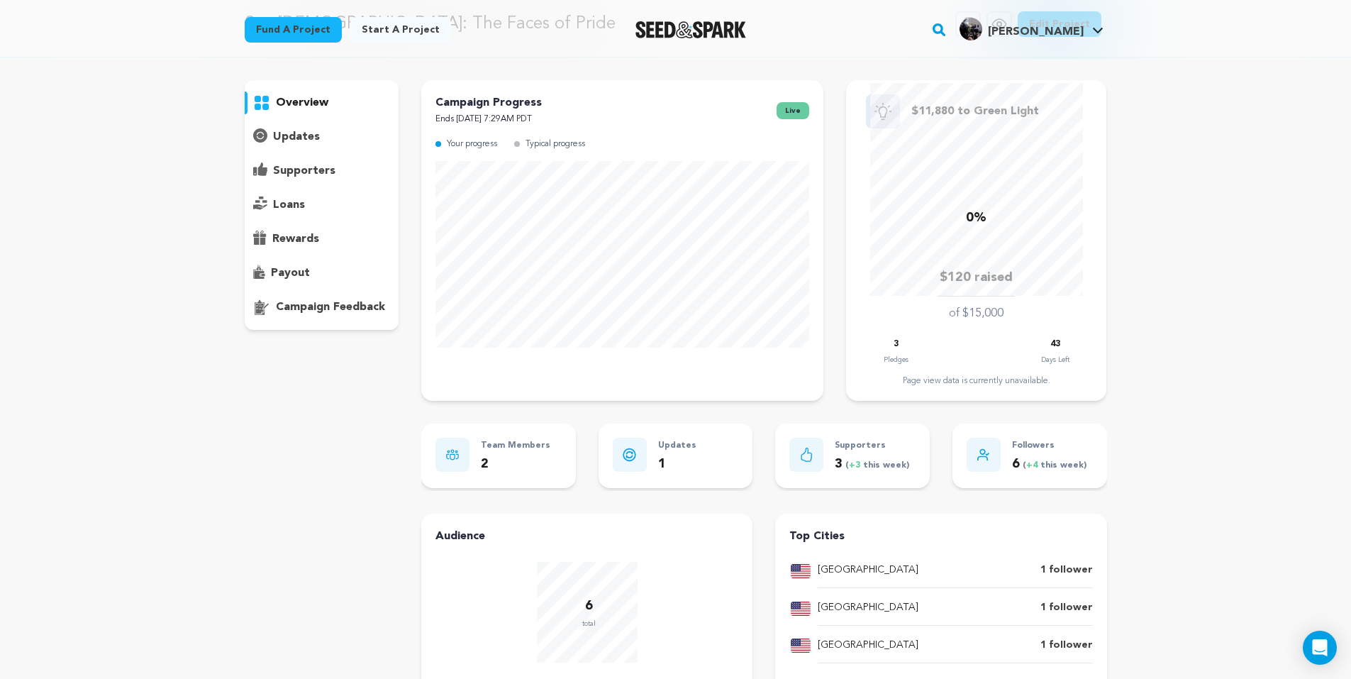
scroll to position [0, 0]
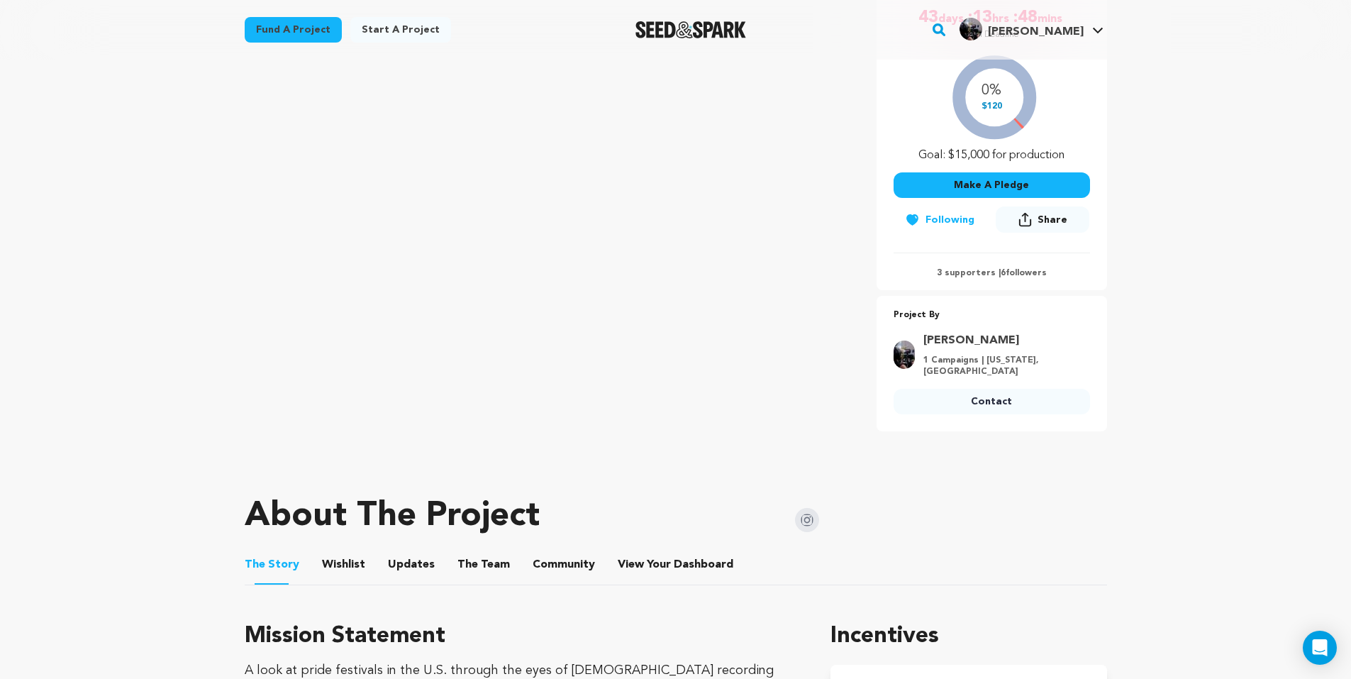
scroll to position [426, 0]
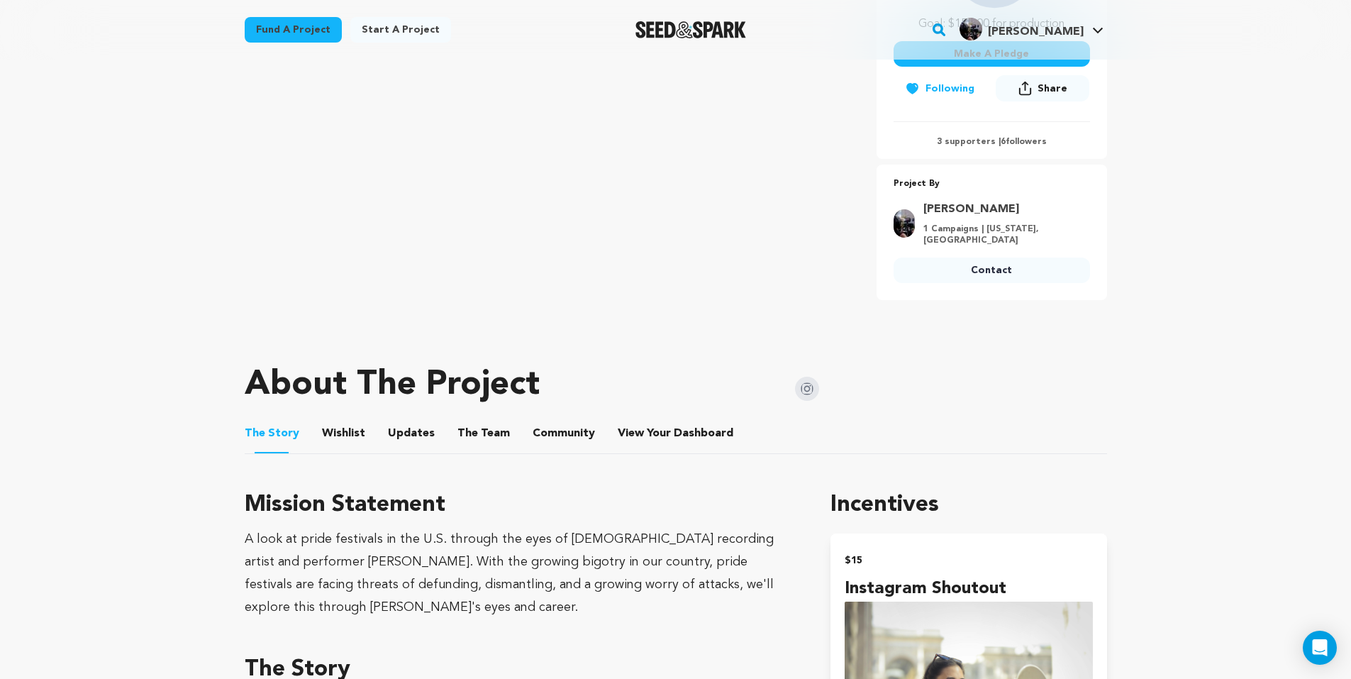
click at [428, 437] on ul "The Story The Story Wishlist Wishlist Updates Updates The Team The Team Communi…" at bounding box center [676, 434] width 863 height 40
click at [404, 429] on button "Updates" at bounding box center [411, 436] width 34 height 34
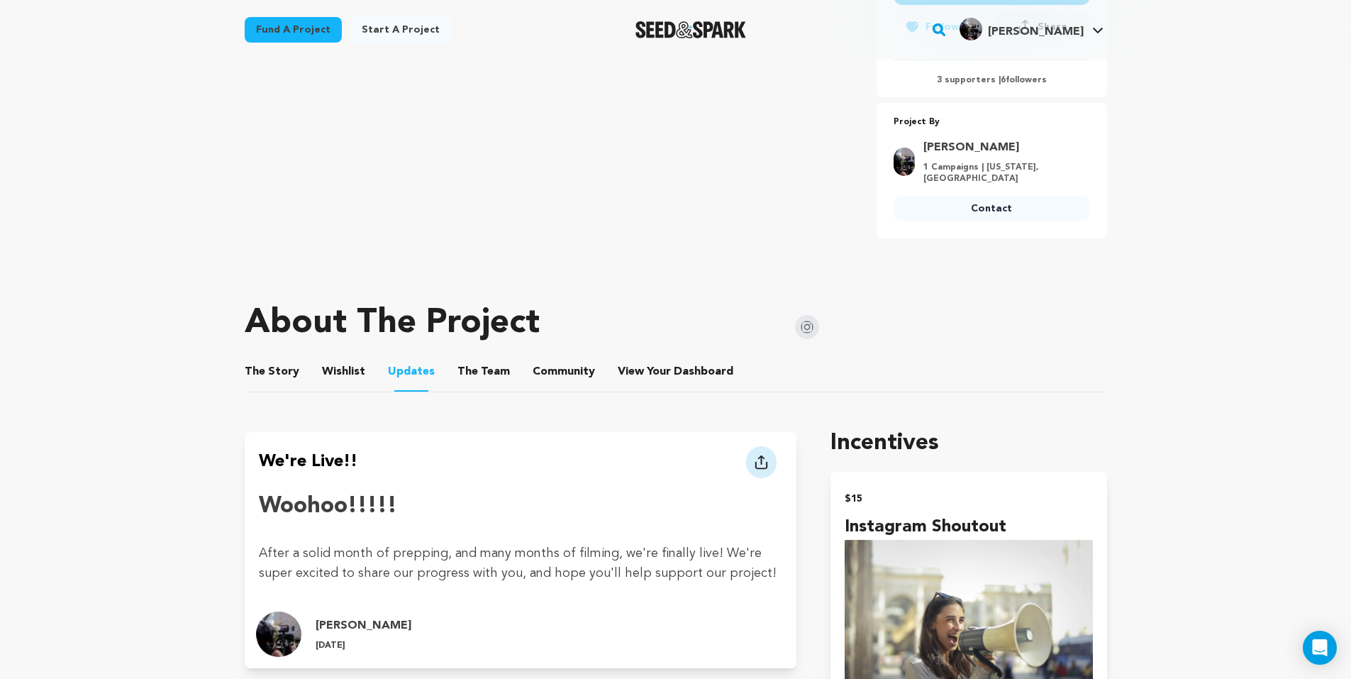
scroll to position [638, 0]
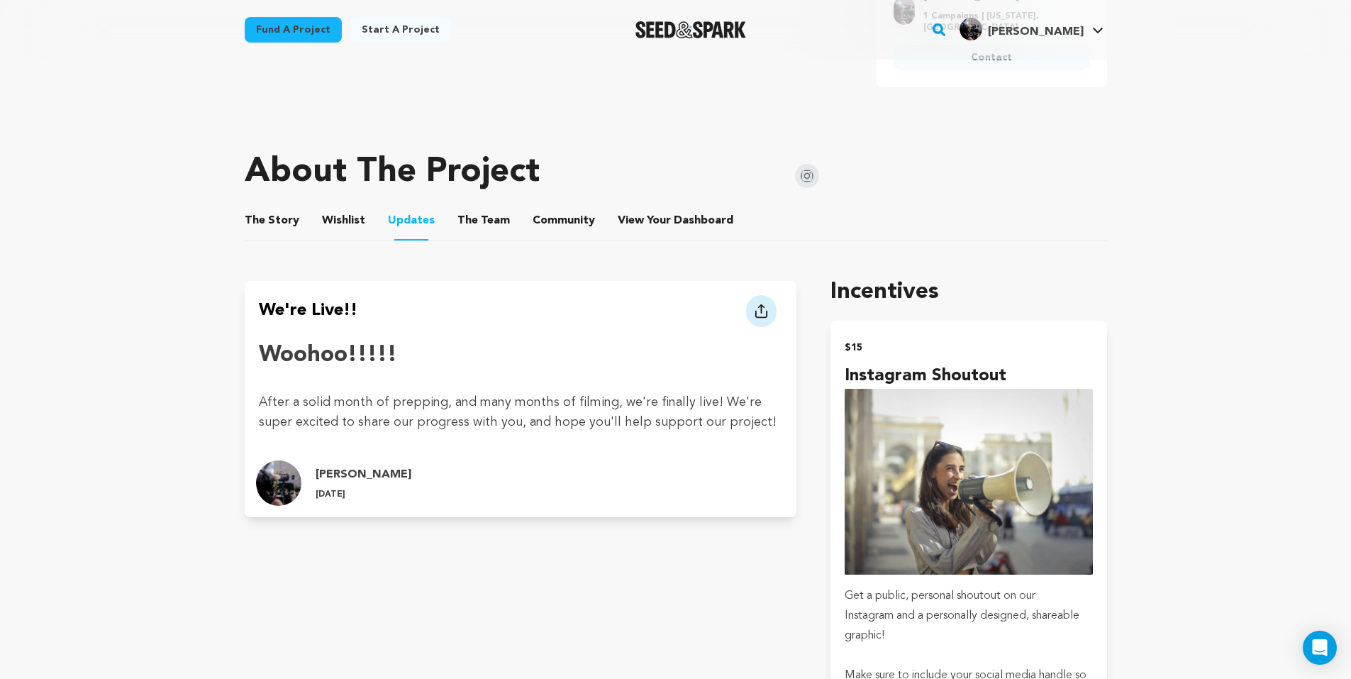
click at [476, 218] on button "The Team" at bounding box center [484, 223] width 34 height 34
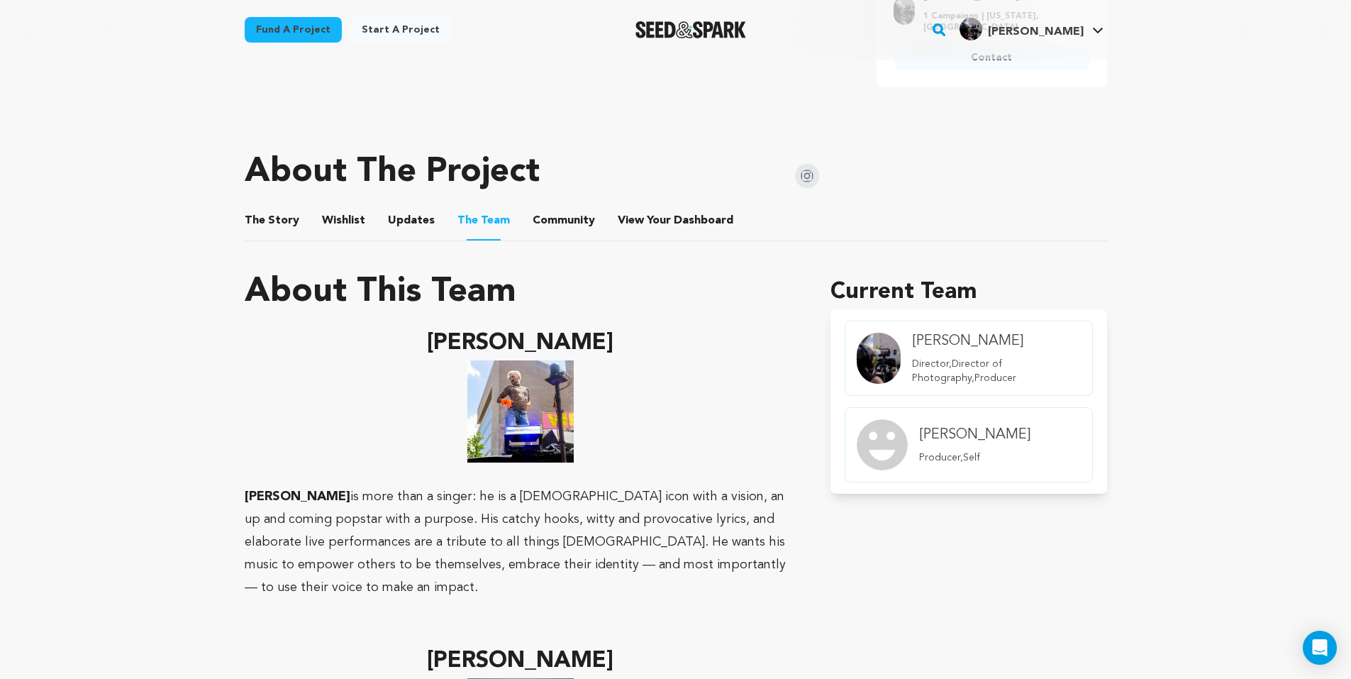
click at [571, 221] on button "Community" at bounding box center [564, 223] width 34 height 34
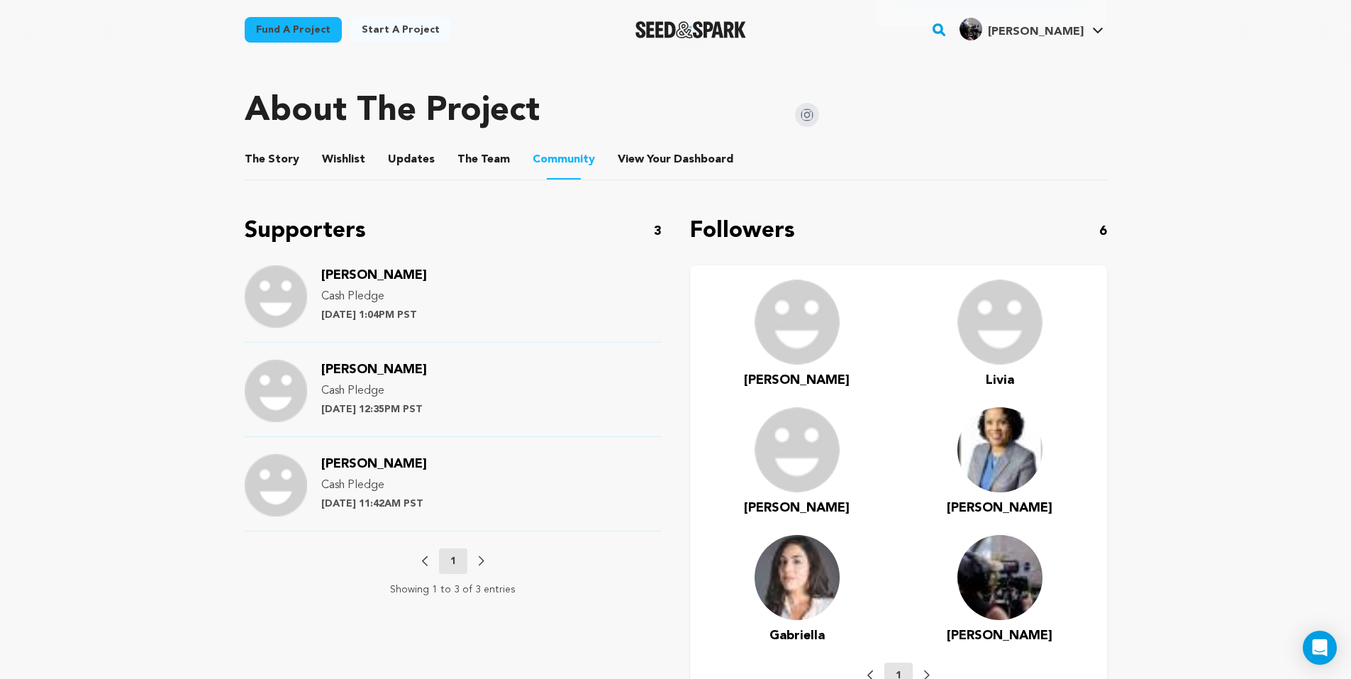
scroll to position [780, 0]
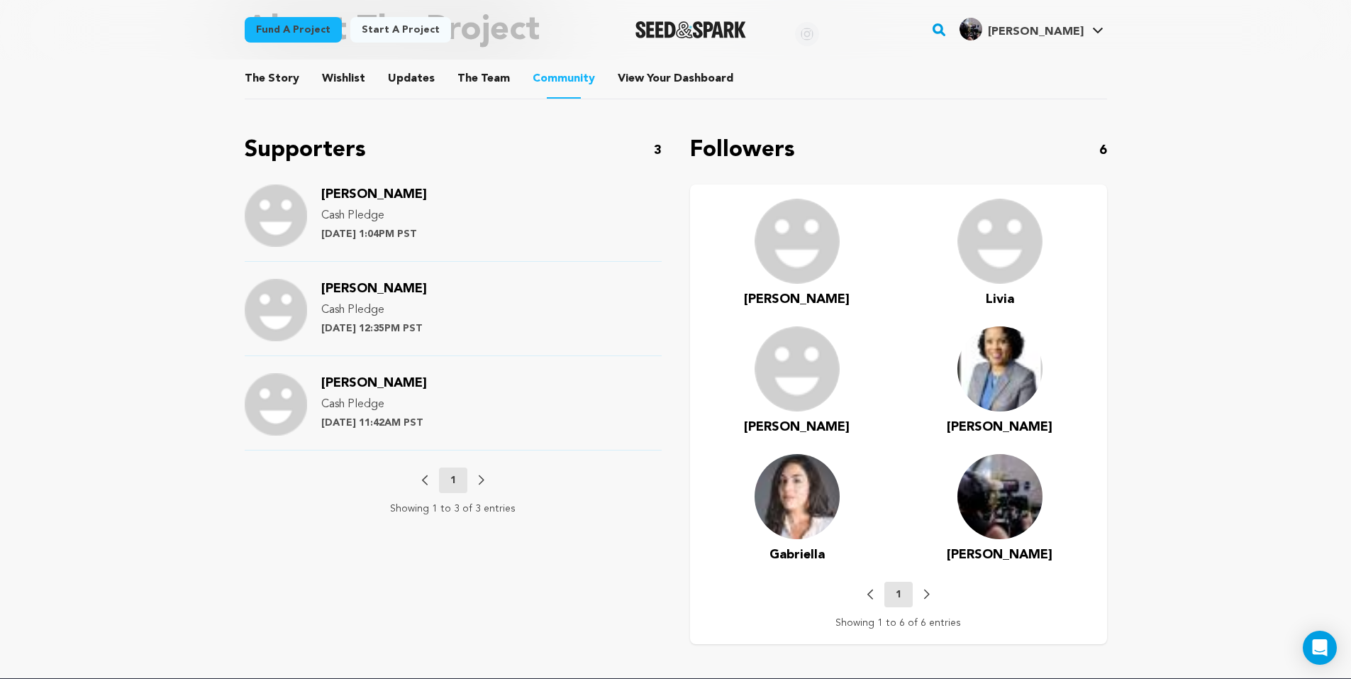
click at [806, 559] on span "Gabriella" at bounding box center [797, 554] width 55 height 13
click at [798, 429] on span "[PERSON_NAME]" at bounding box center [797, 427] width 106 height 13
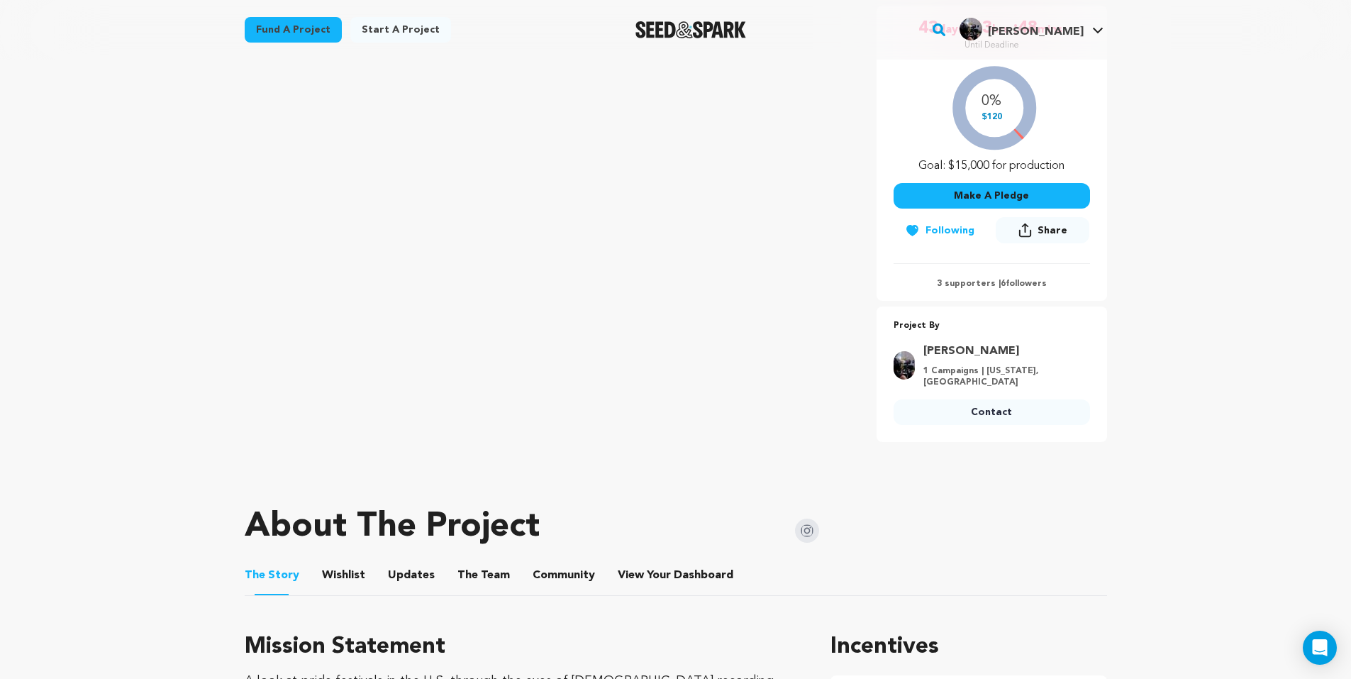
scroll to position [638, 0]
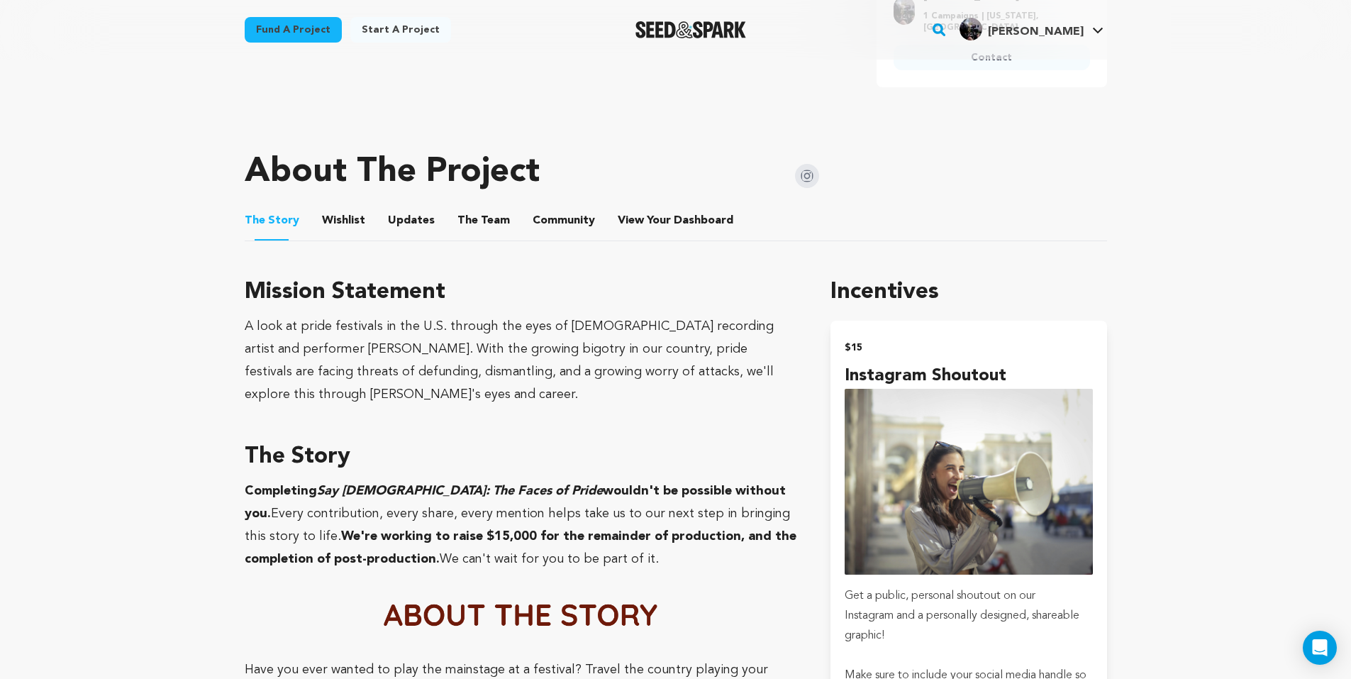
drag, startPoint x: 797, startPoint y: 429, endPoint x: 327, endPoint y: 389, distance: 472.1
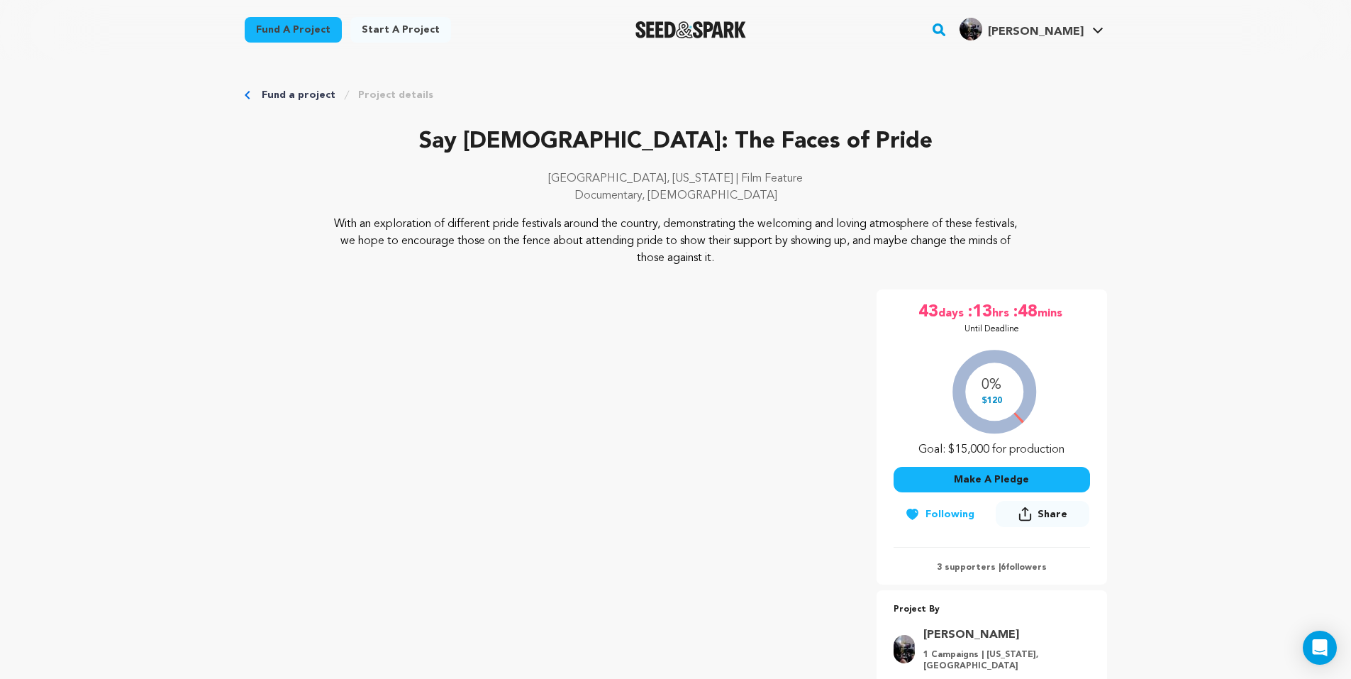
scroll to position [426, 0]
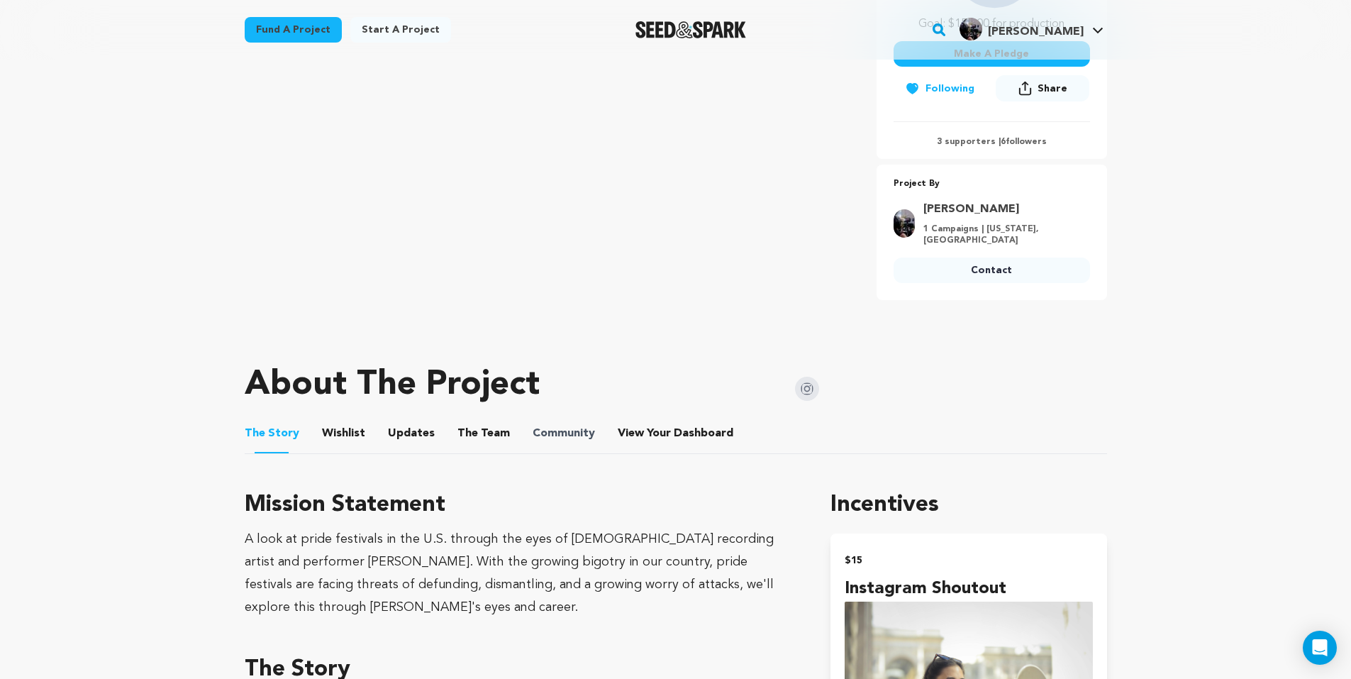
click at [582, 438] on span "Community" at bounding box center [564, 433] width 62 height 17
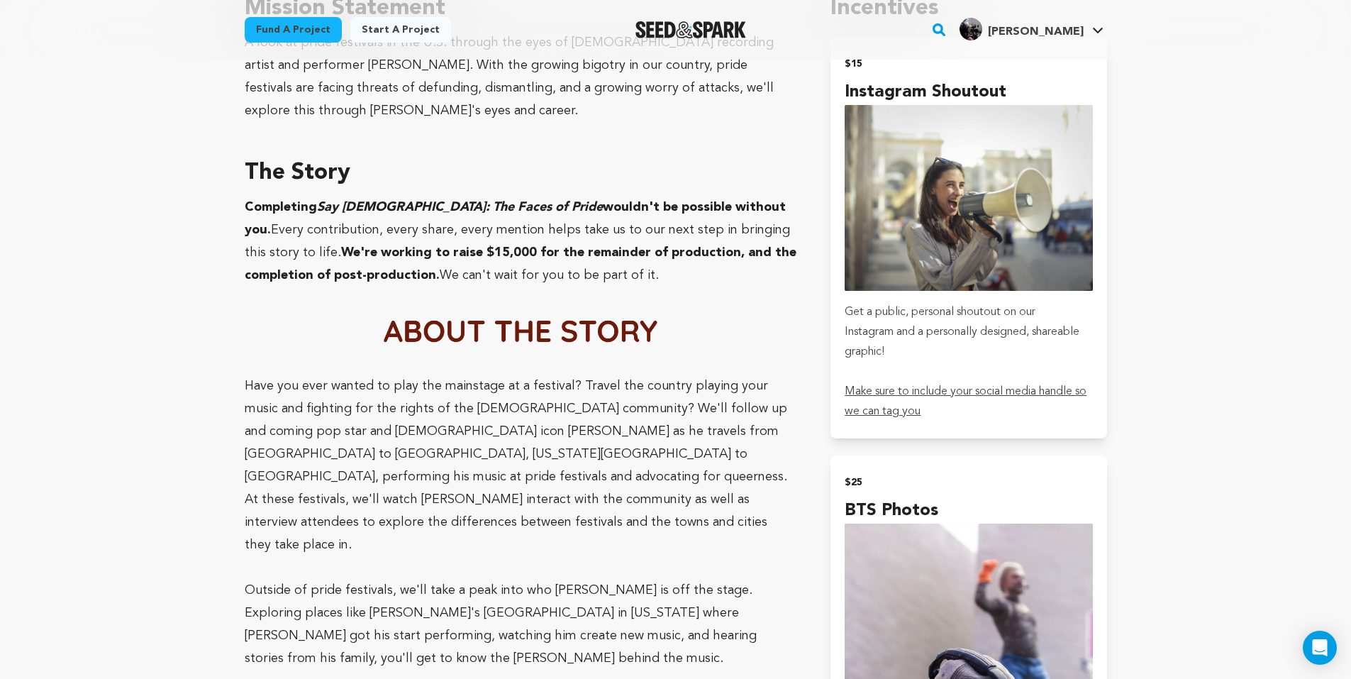
scroll to position [568, 0]
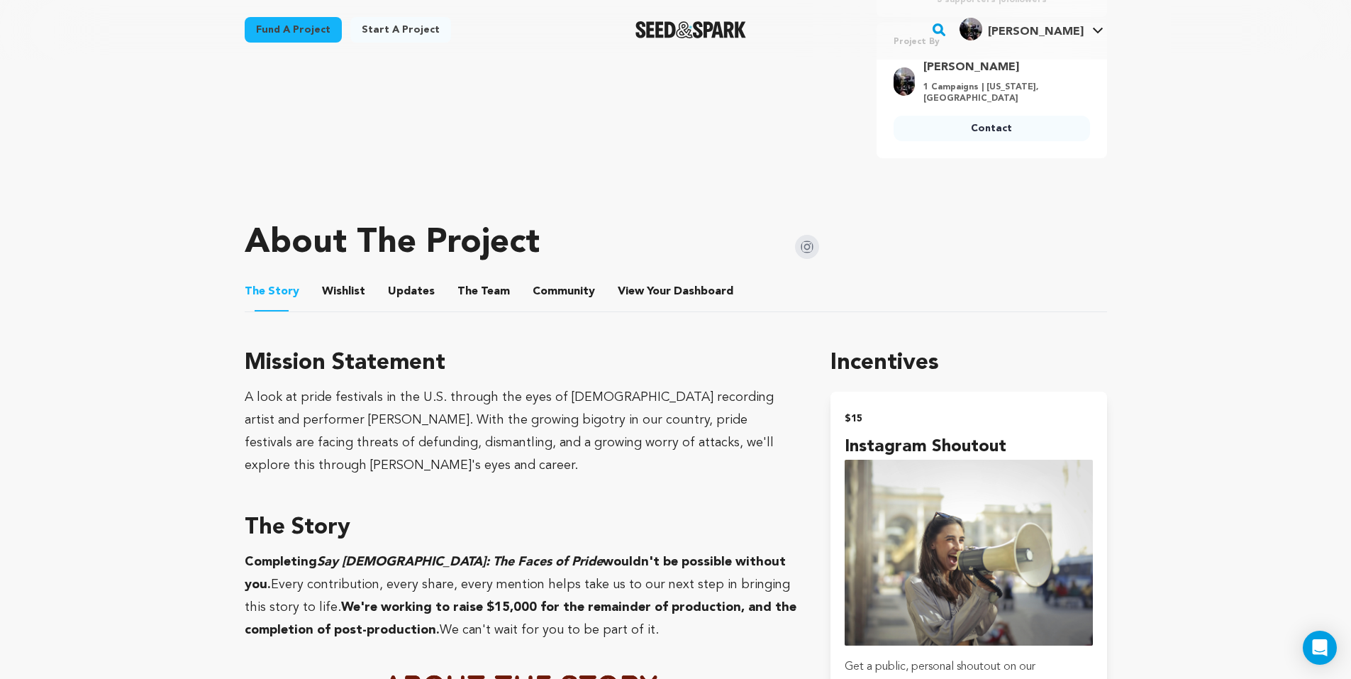
click at [556, 292] on button "Community" at bounding box center [564, 294] width 34 height 34
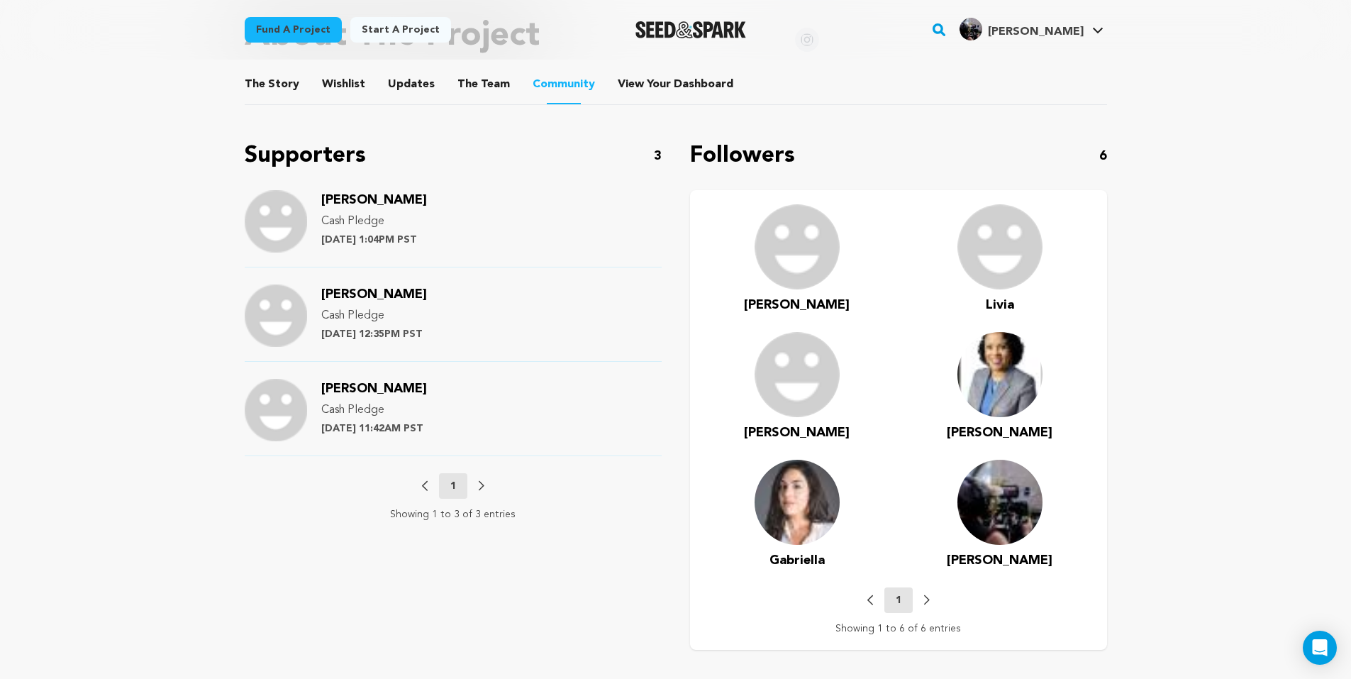
scroll to position [922, 0]
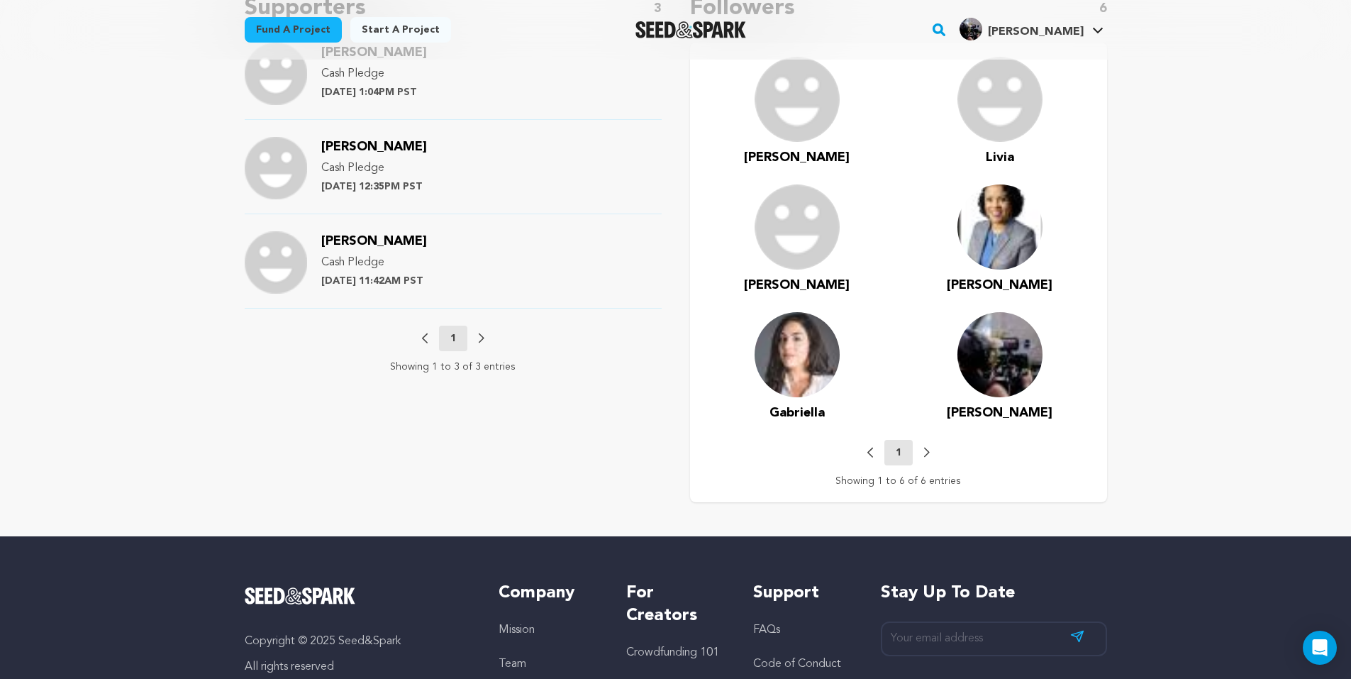
click at [805, 279] on span "[PERSON_NAME]" at bounding box center [797, 285] width 106 height 13
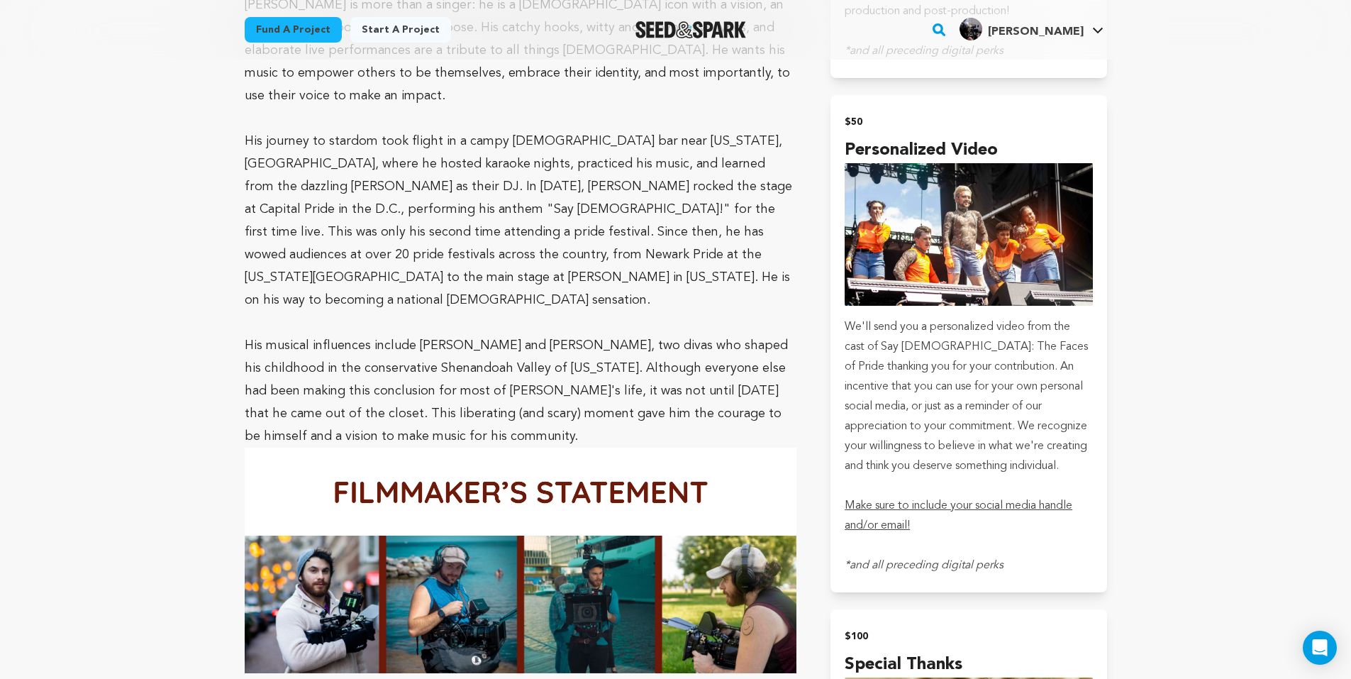
scroll to position [514, 0]
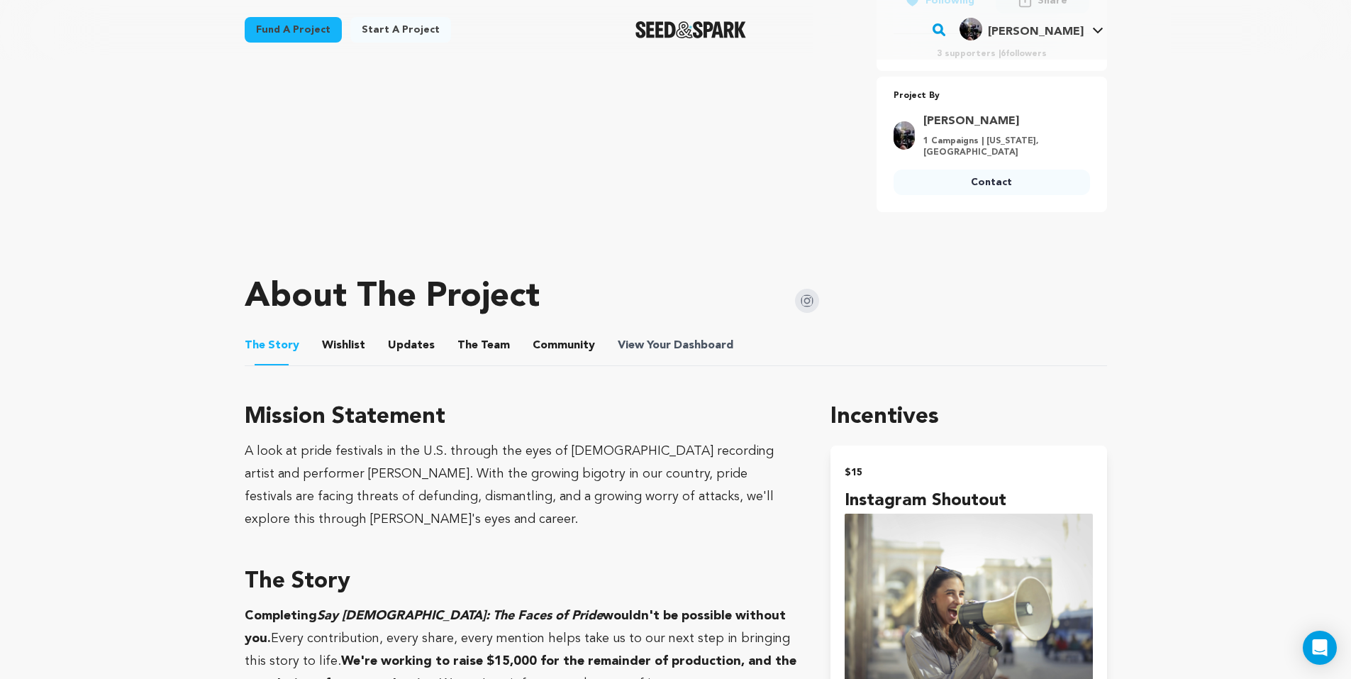
click at [698, 345] on span "Dashboard" at bounding box center [704, 345] width 60 height 17
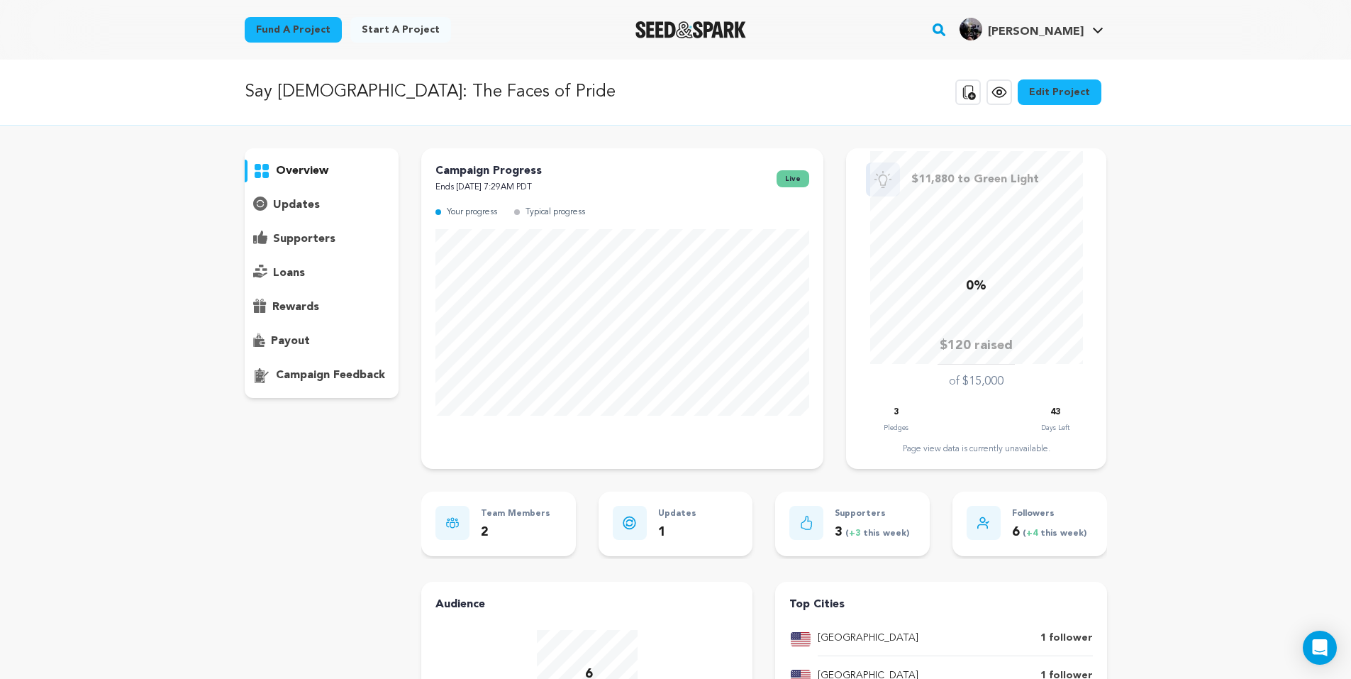
click at [300, 206] on p "updates" at bounding box center [296, 205] width 47 height 17
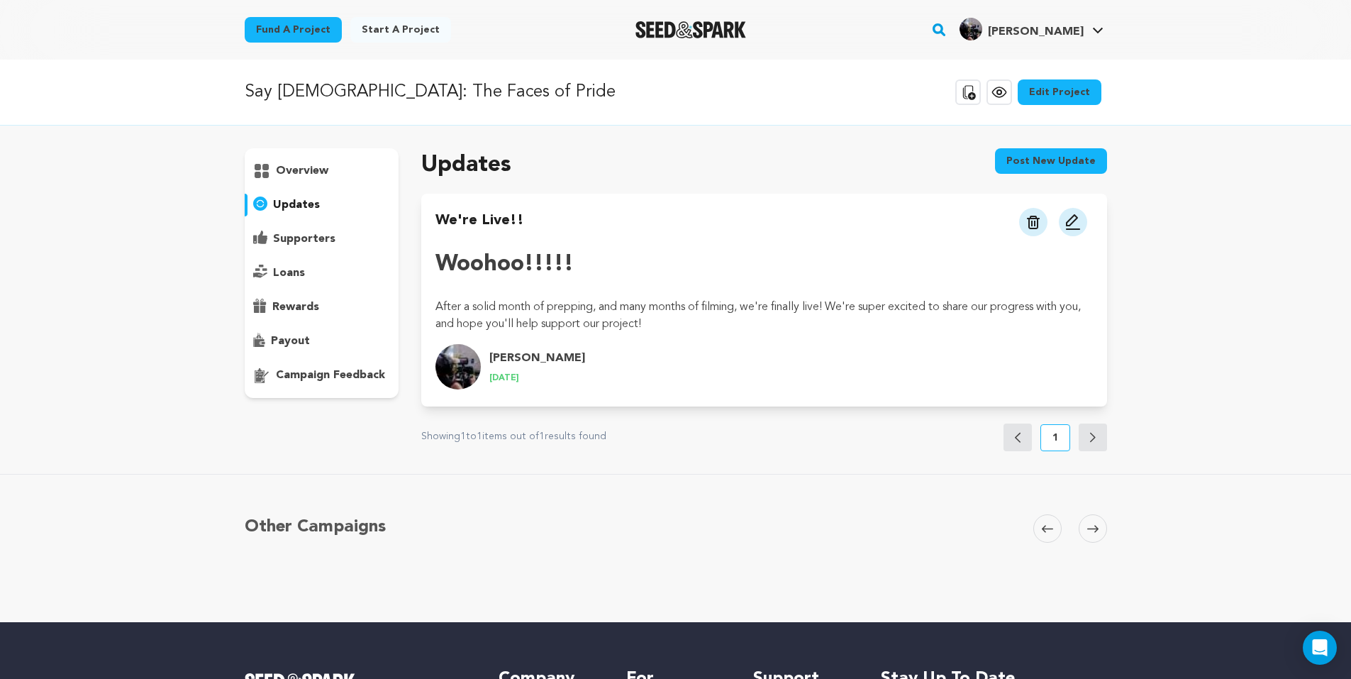
click at [302, 238] on p "supporters" at bounding box center [304, 239] width 62 height 17
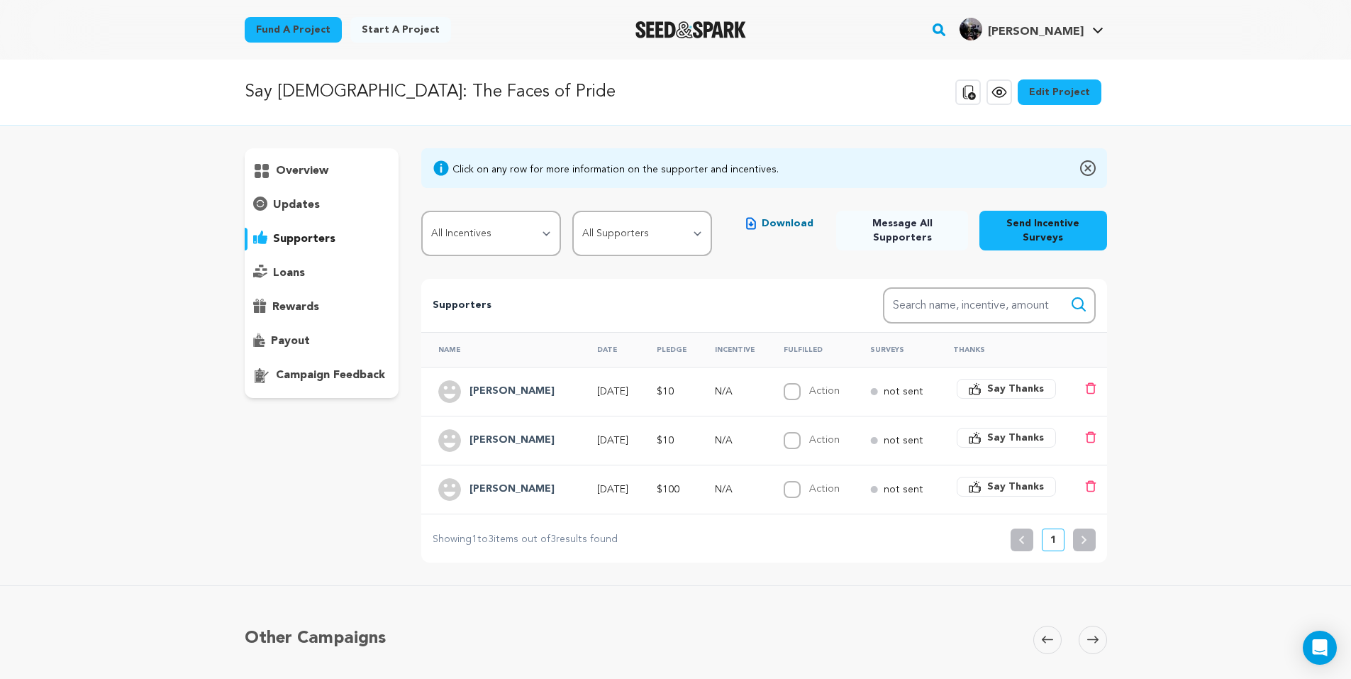
click at [306, 274] on div "loans" at bounding box center [322, 273] width 155 height 23
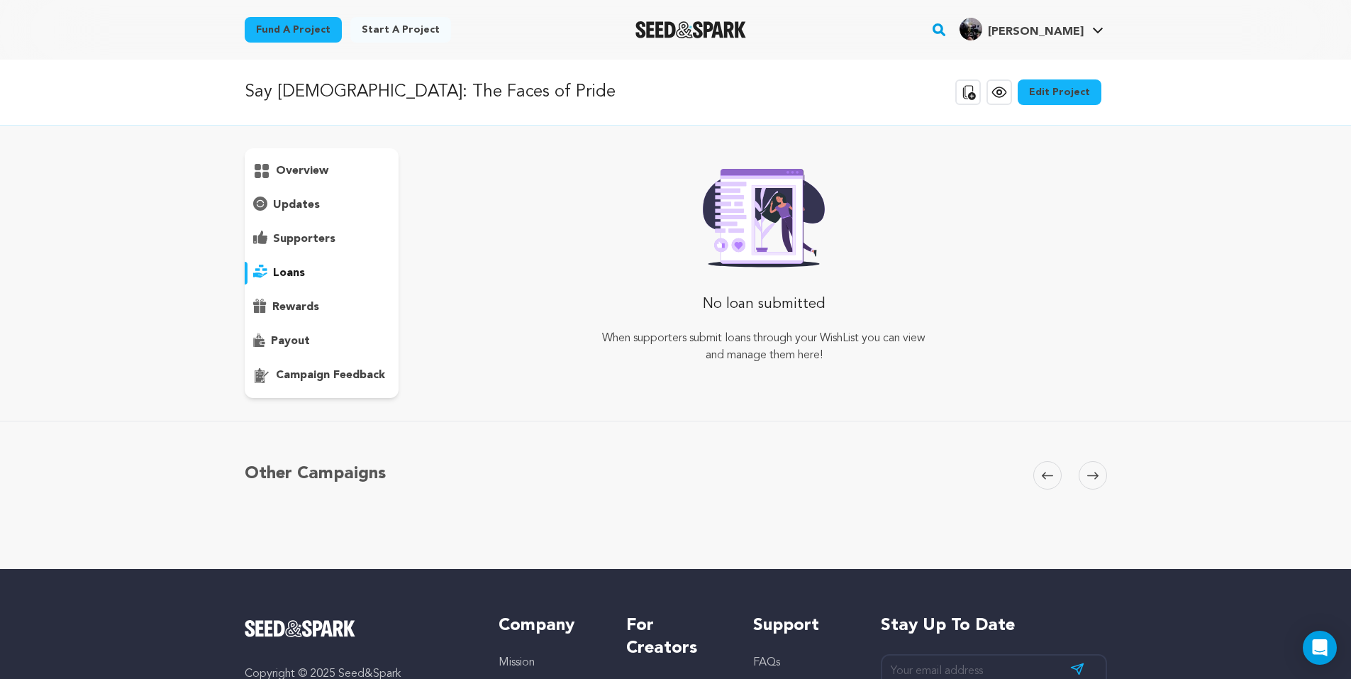
click at [306, 305] on p "rewards" at bounding box center [295, 307] width 47 height 17
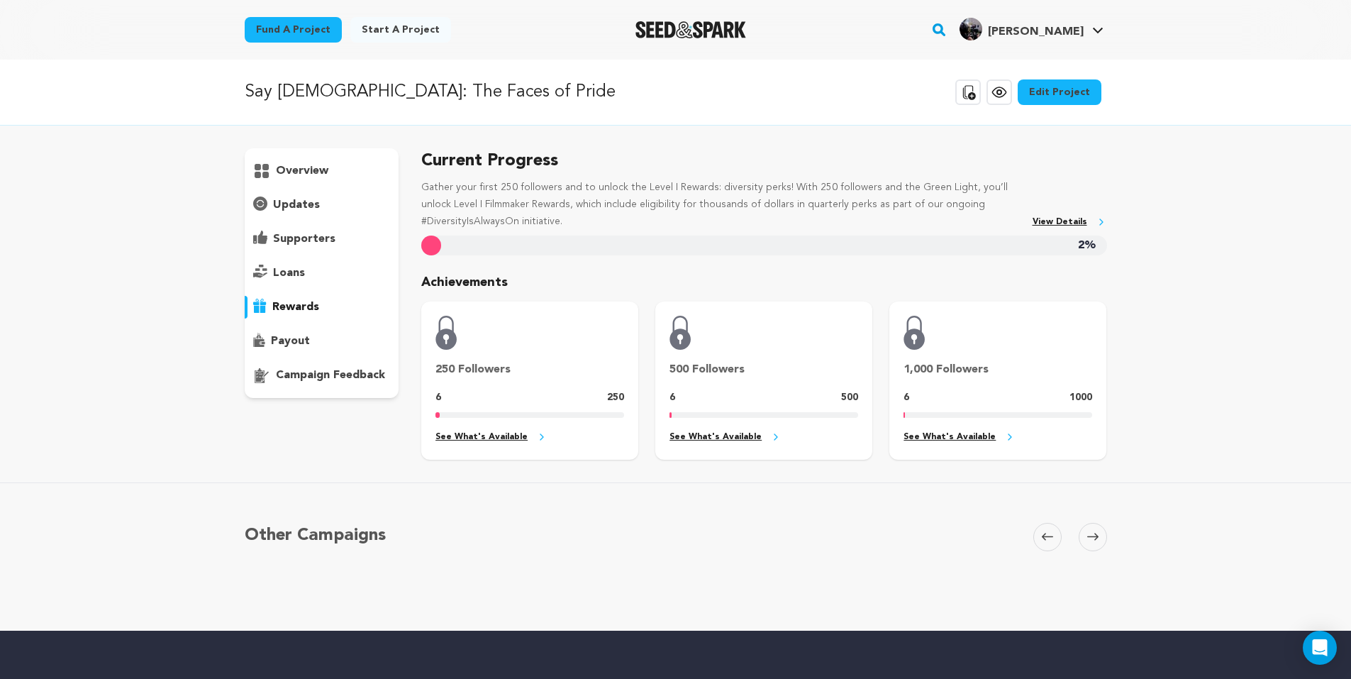
click at [429, 240] on div at bounding box center [431, 246] width 20 height 20
click at [291, 164] on p "overview" at bounding box center [302, 170] width 52 height 17
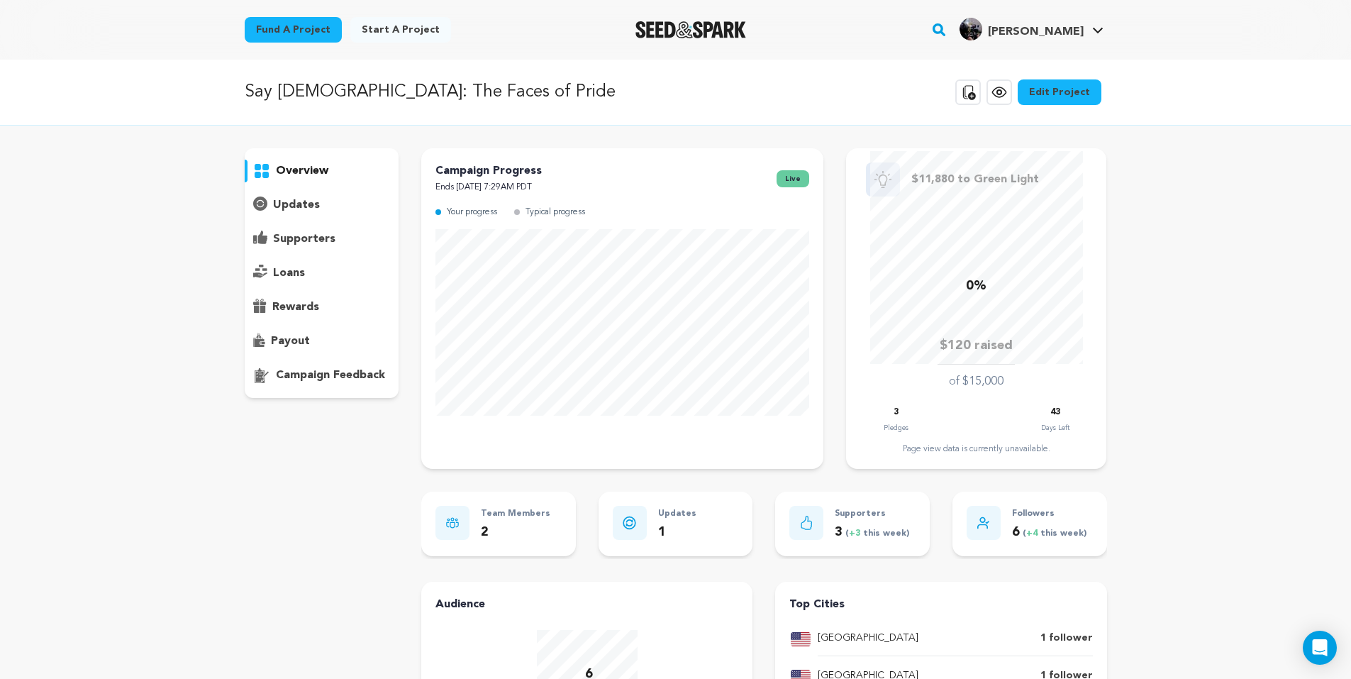
click at [1063, 85] on link "Edit Project" at bounding box center [1060, 92] width 84 height 26
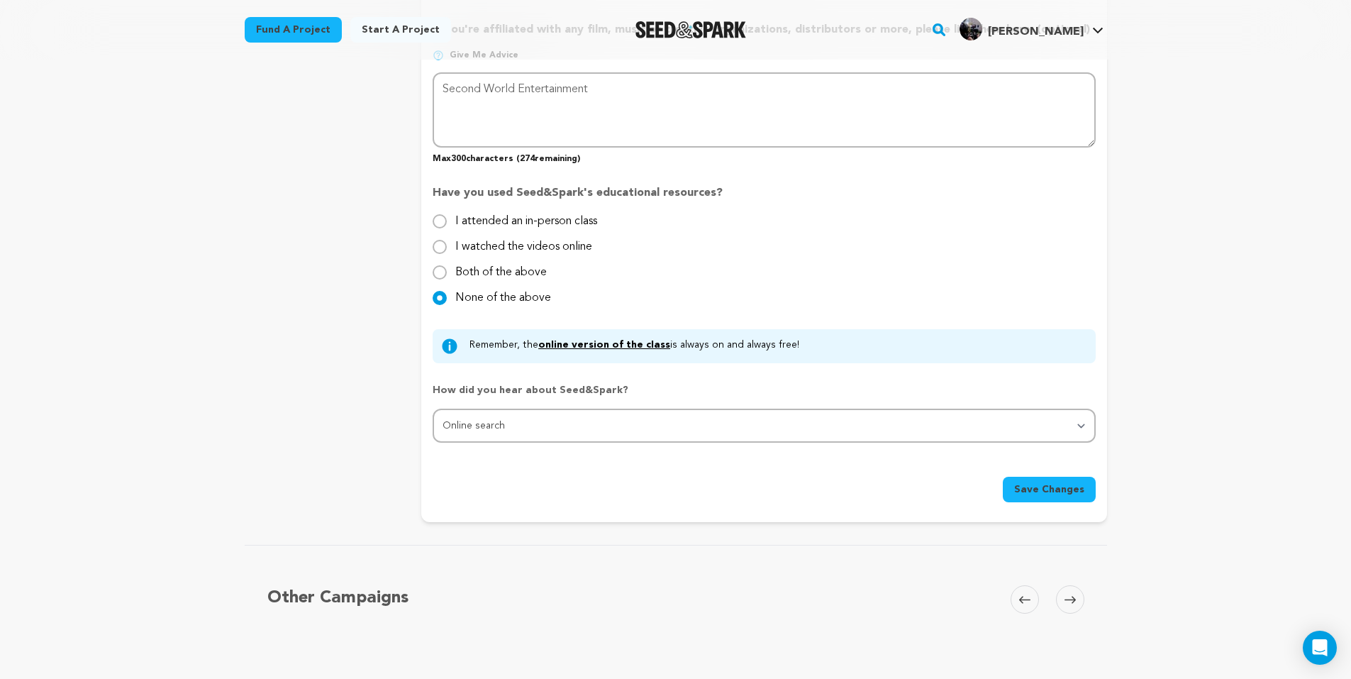
scroll to position [1419, 0]
